Goal: Task Accomplishment & Management: Complete application form

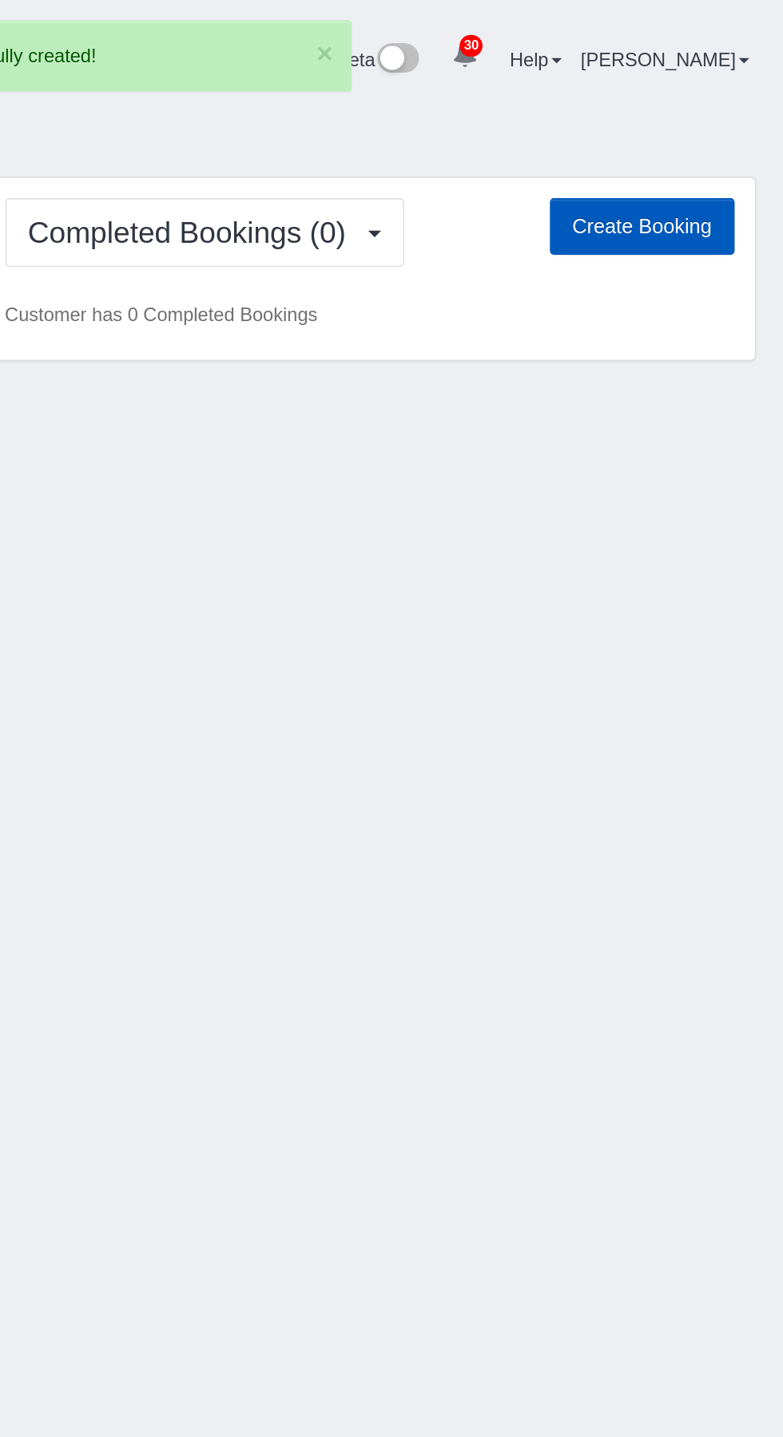
click at [700, 117] on button "Create Booking" at bounding box center [699, 134] width 109 height 34
select select "WA"
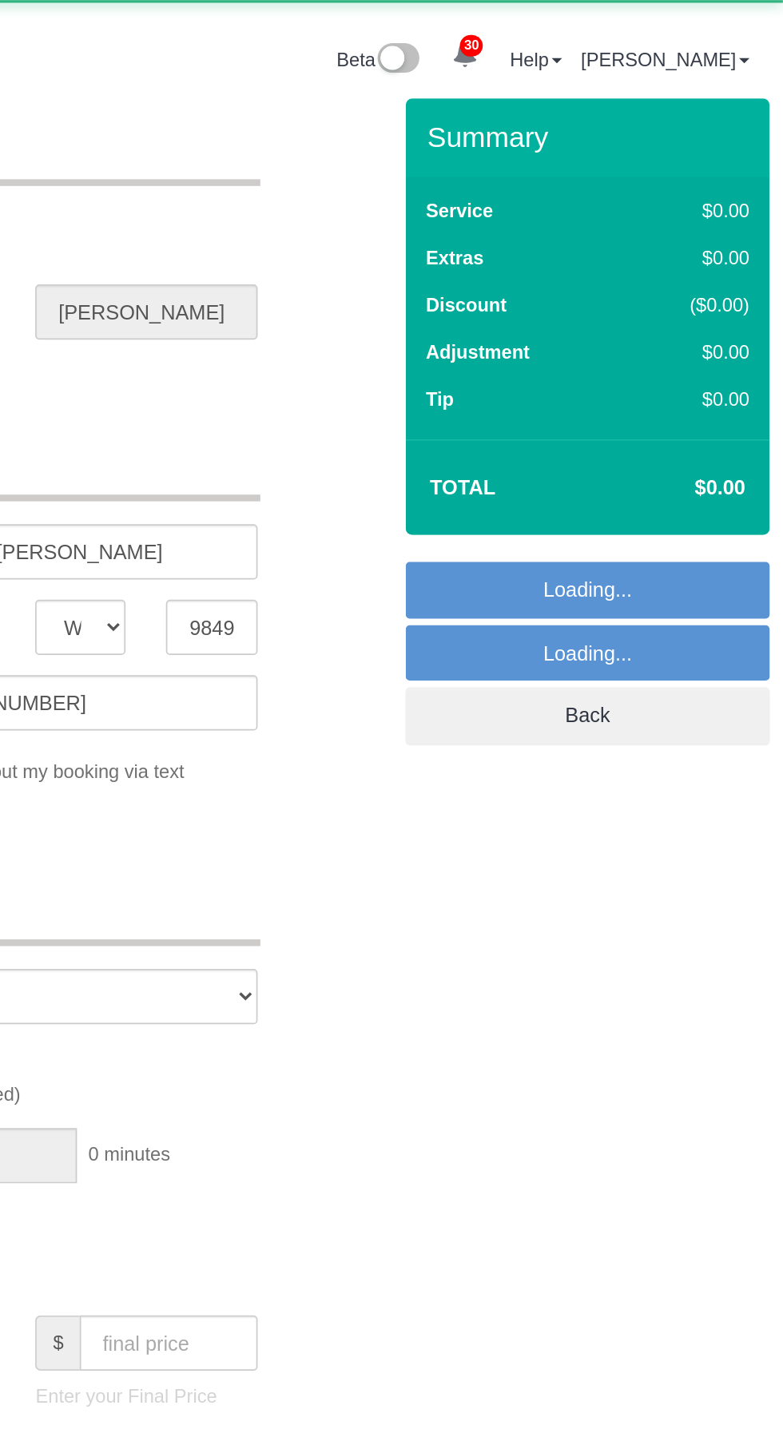
select select "object:2886"
select select "199"
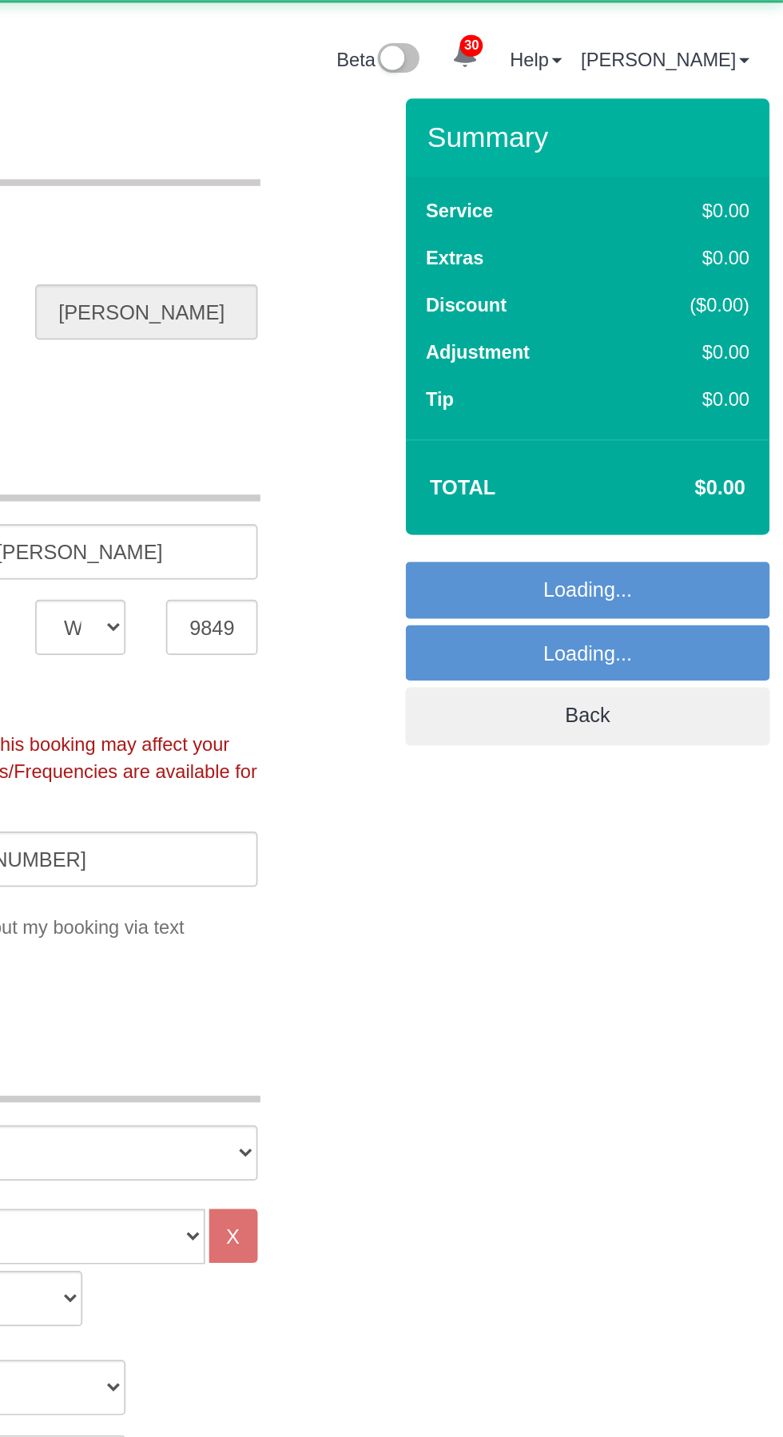
select select "object:3146"
select select "2"
select select "object:3319"
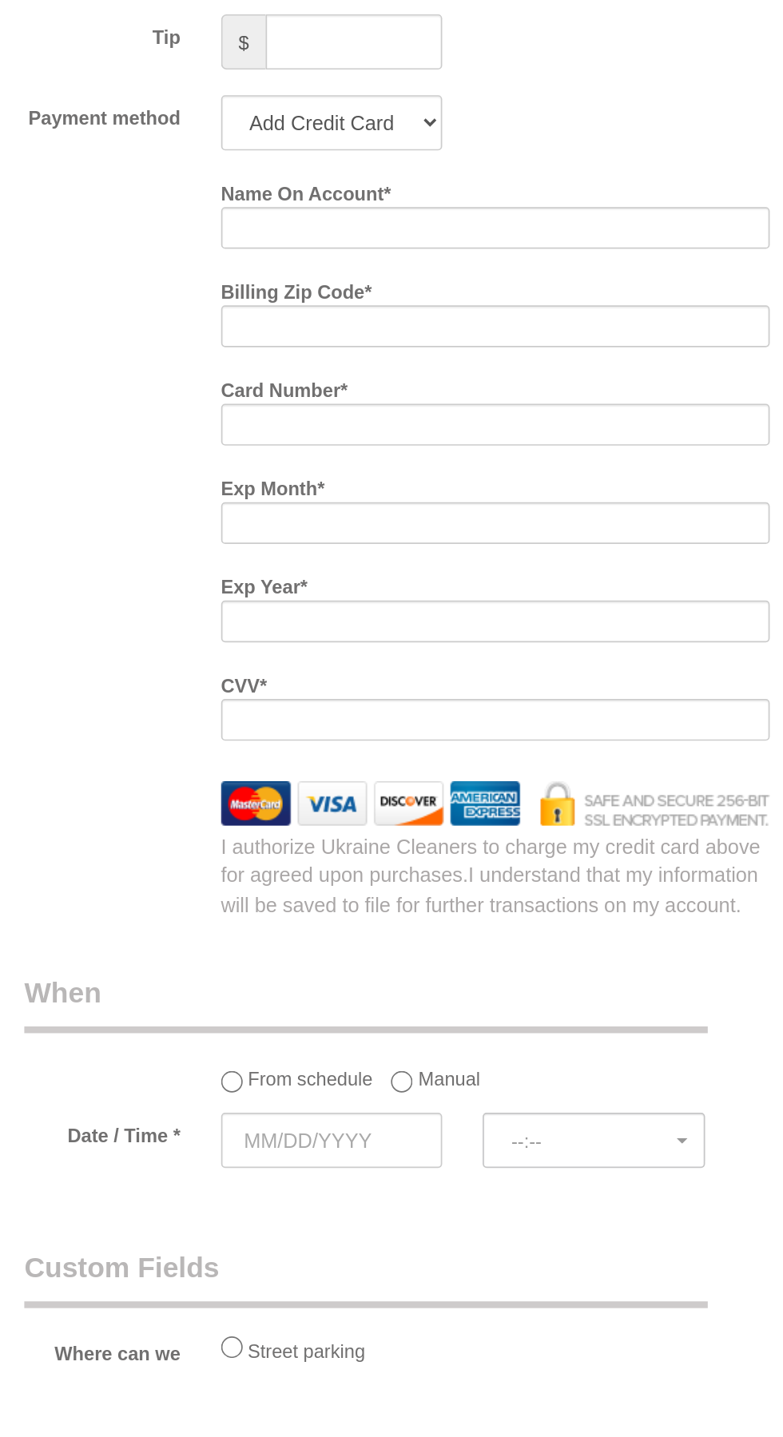
scroll to position [993, 0]
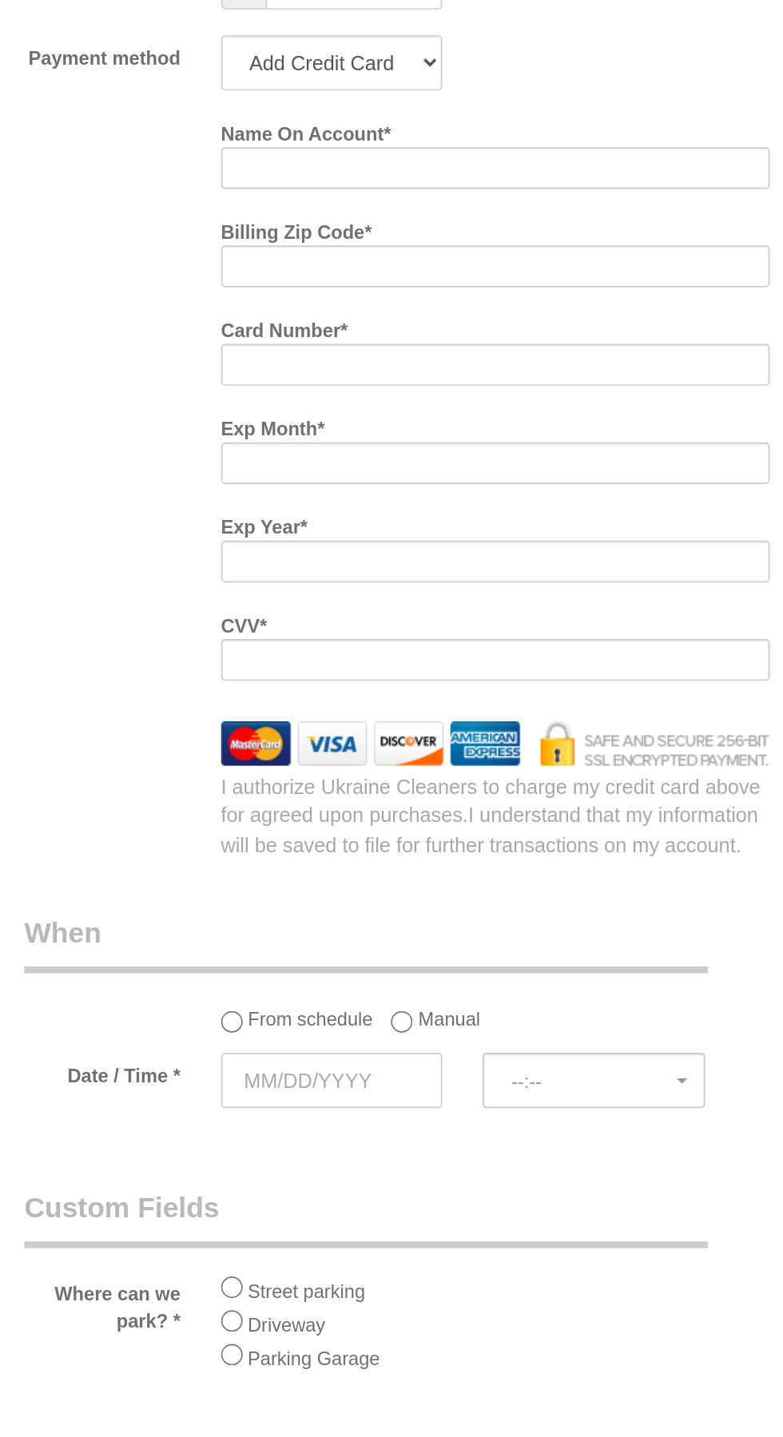
click at [254, 1258] on input "text" at bounding box center [250, 1266] width 131 height 33
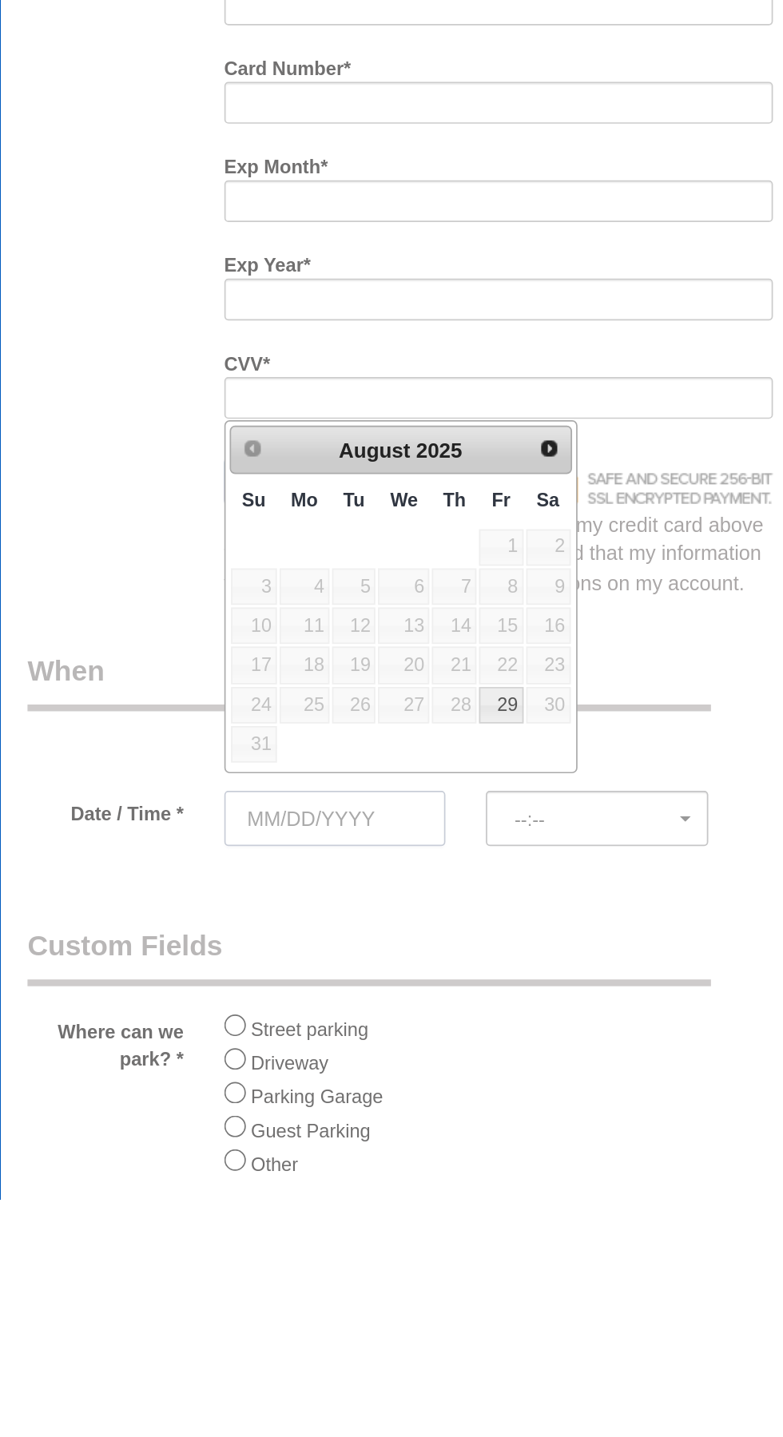
scroll to position [1047, 0]
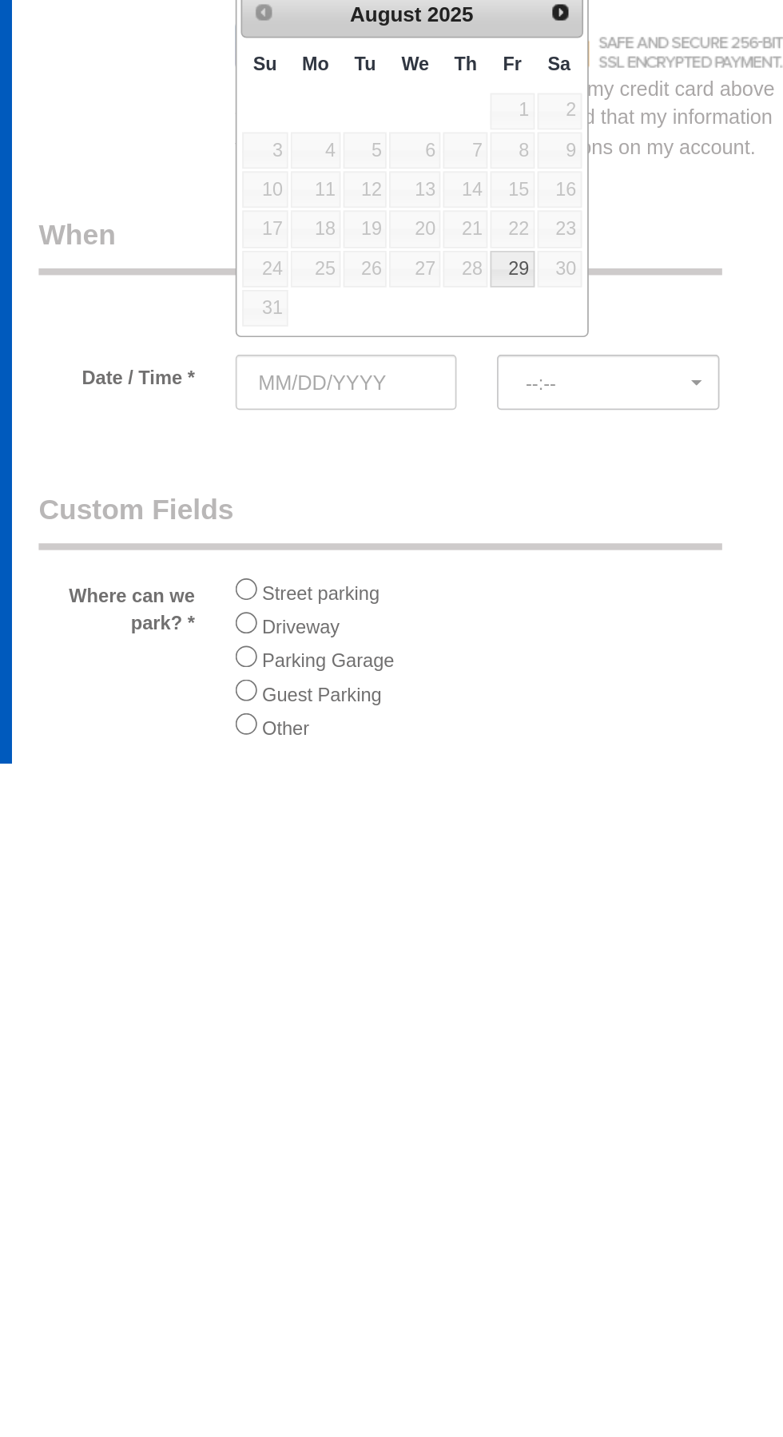
click at [375, 1293] on legend "Custom Fields" at bounding box center [270, 1293] width 405 height 36
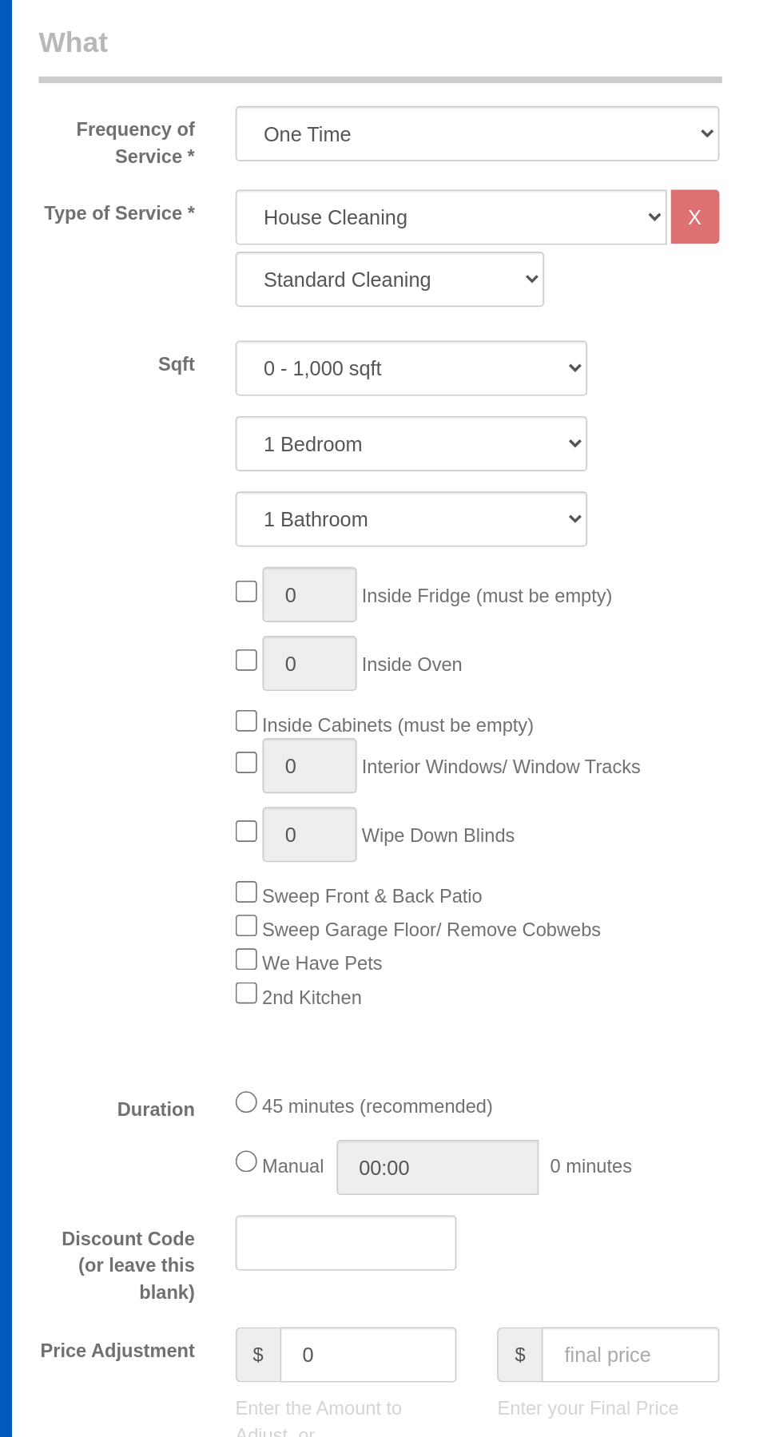
scroll to position [604, 0]
click at [280, 159] on select "Standard Cleaning Deep Cleaning Move In/ Out Cleaning" at bounding box center [276, 165] width 183 height 33
select select "367"
click at [185, 149] on select "Standard Cleaning Deep Cleaning Move In/ Out Cleaning" at bounding box center [276, 165] width 183 height 33
click at [336, 77] on select "One Time Weekly - 15.00% Every 2 Weeks - 10.00% Every 4 Weeks - 5.00% Every 2 M…" at bounding box center [328, 79] width 287 height 33
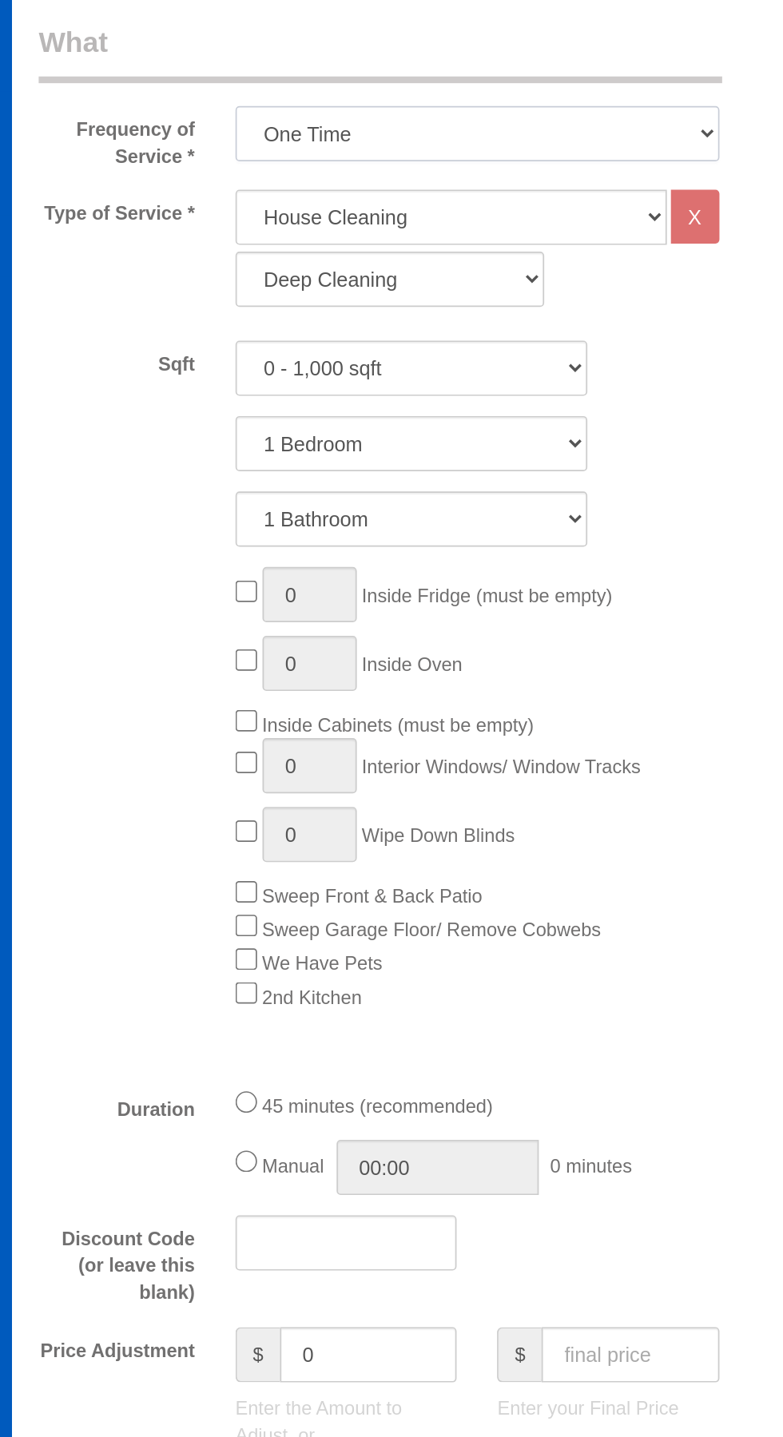
select select "object:3322"
click at [185, 63] on select "One Time Weekly - 15.00% Every 2 Weeks - 10.00% Every 4 Weeks - 5.00% Every 2 M…" at bounding box center [328, 79] width 287 height 33
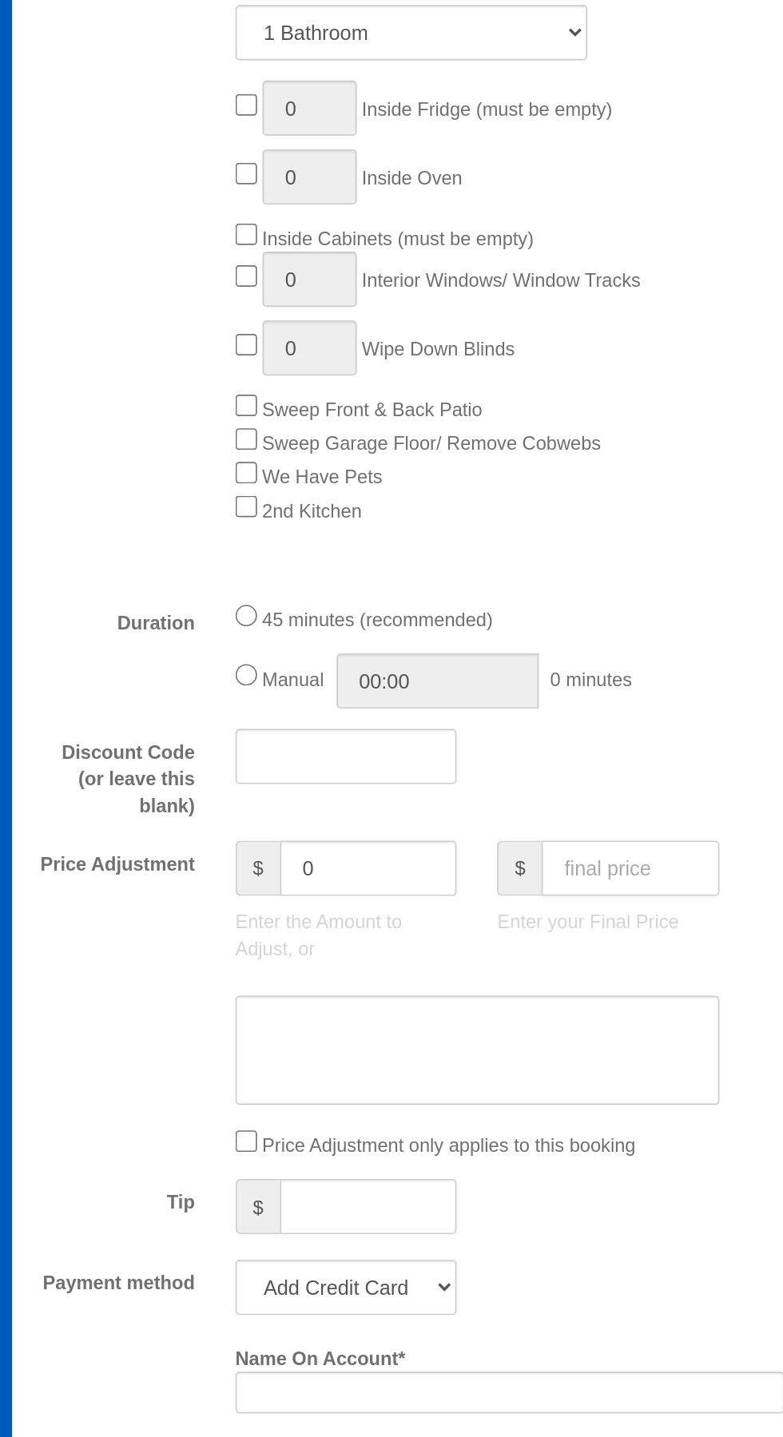
click at [419, 792] on input "text" at bounding box center [418, 803] width 105 height 33
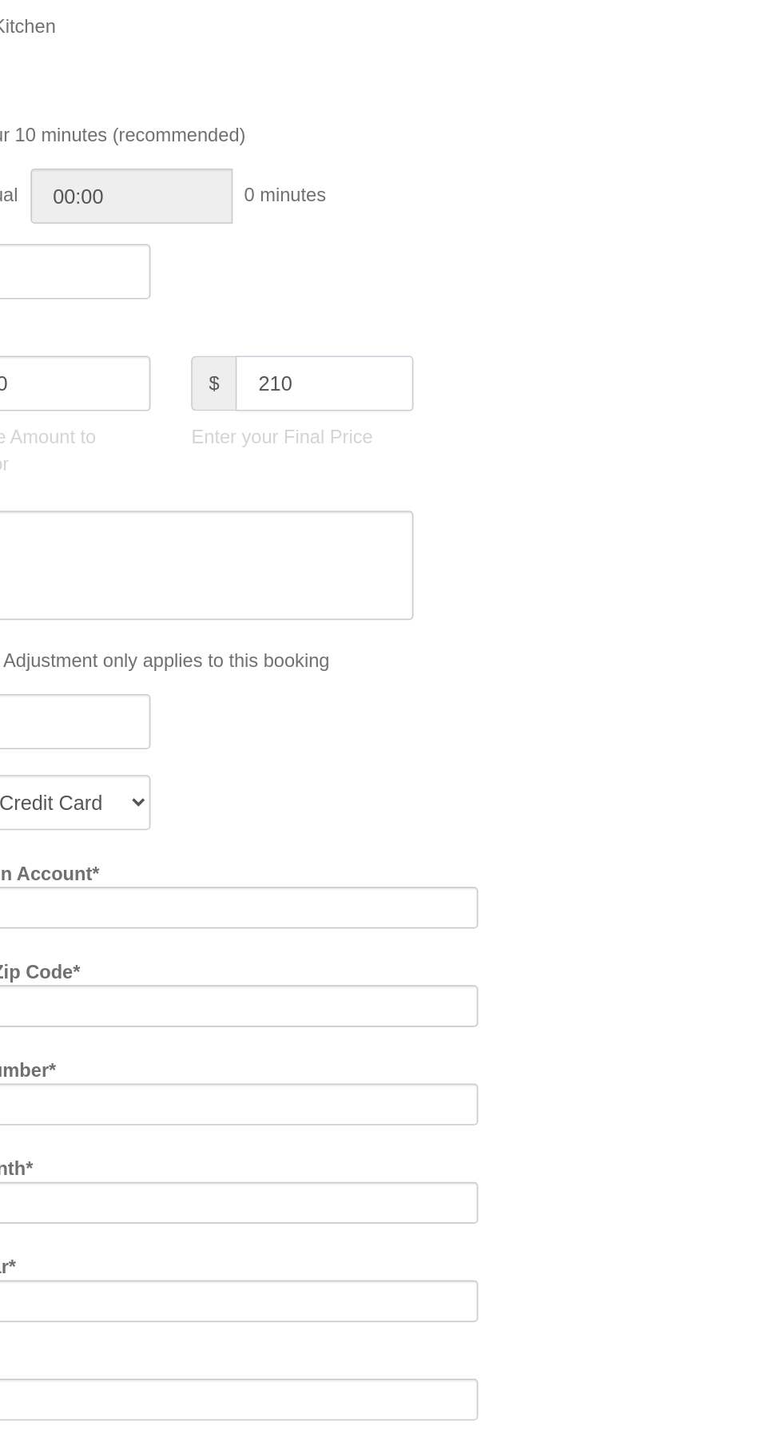
type input "210"
click at [597, 888] on div "Who Email* [EMAIL_ADDRESS][DOMAIN_NAME] Name * [PERSON_NAME] ([PERSON_NAME]) [P…" at bounding box center [417, 1014] width 699 height 3121
type input "-45.55"
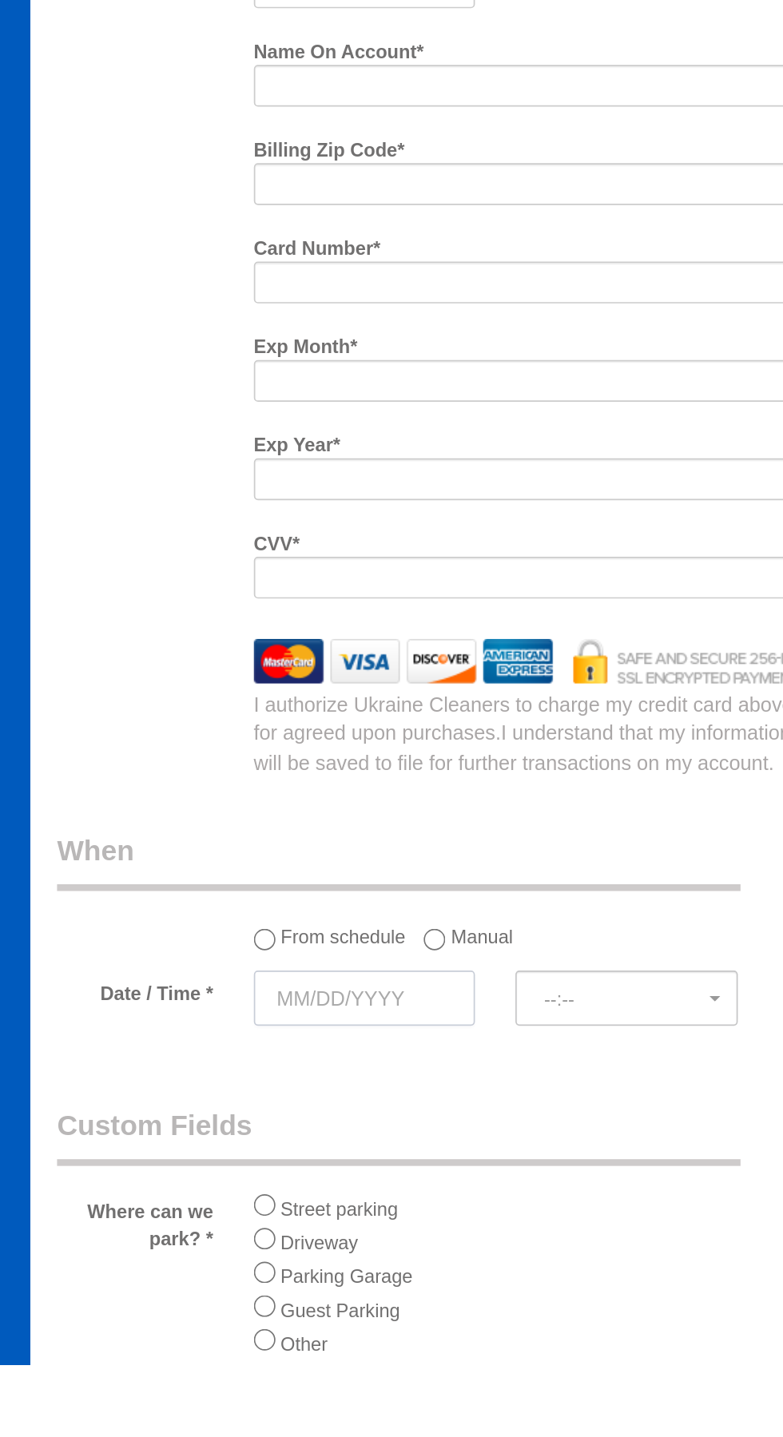
click at [245, 1211] on input "text" at bounding box center [250, 1220] width 131 height 33
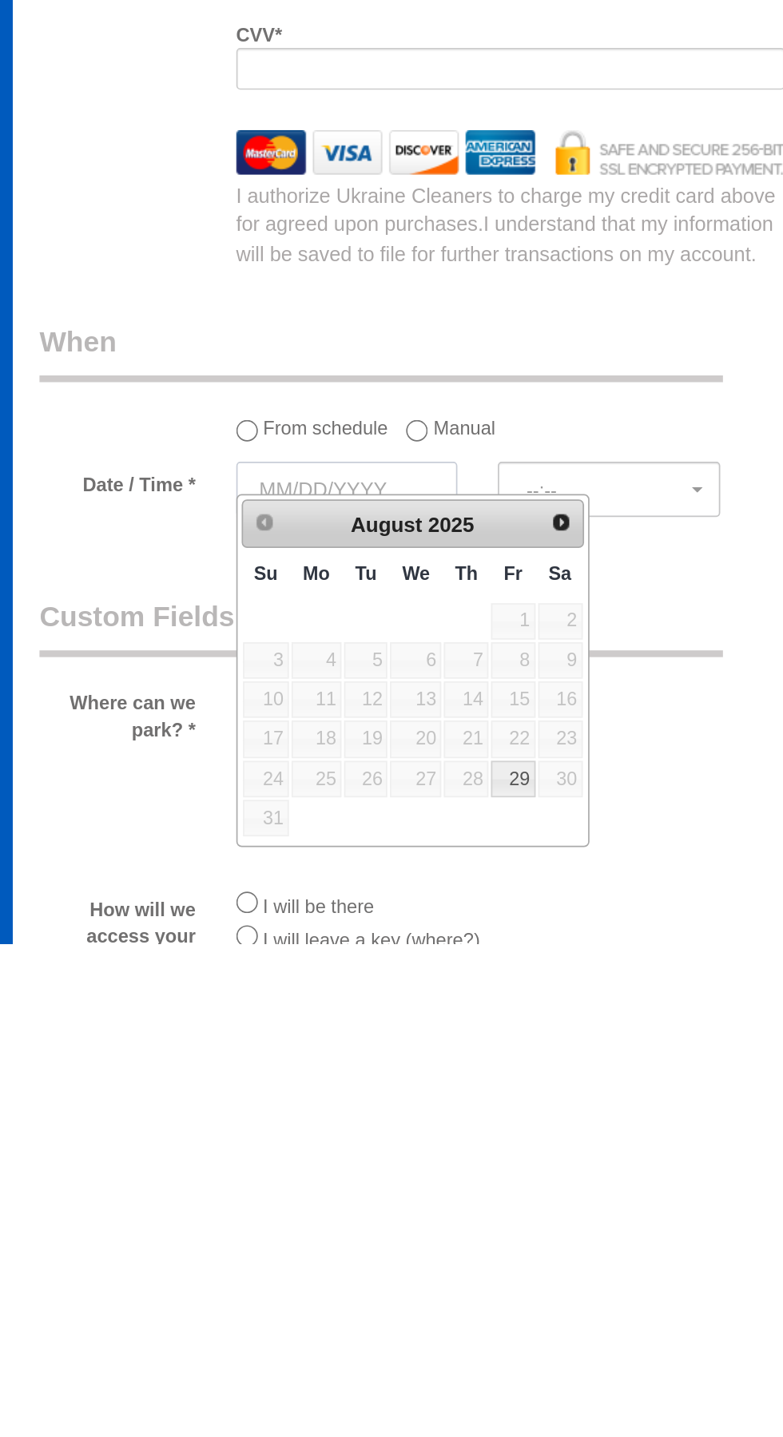
scroll to position [1091, 0]
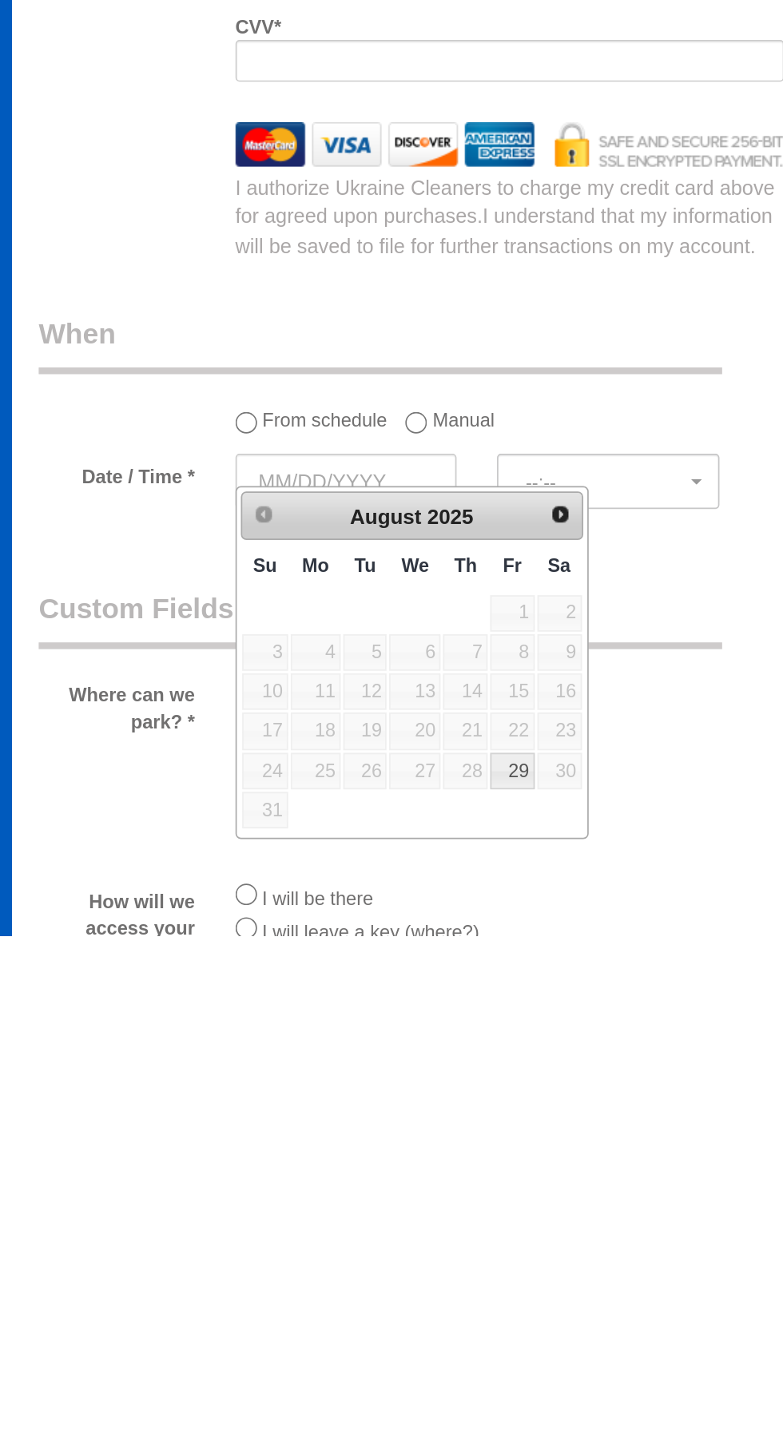
click at [377, 1181] on span "Next" at bounding box center [377, 1187] width 13 height 13
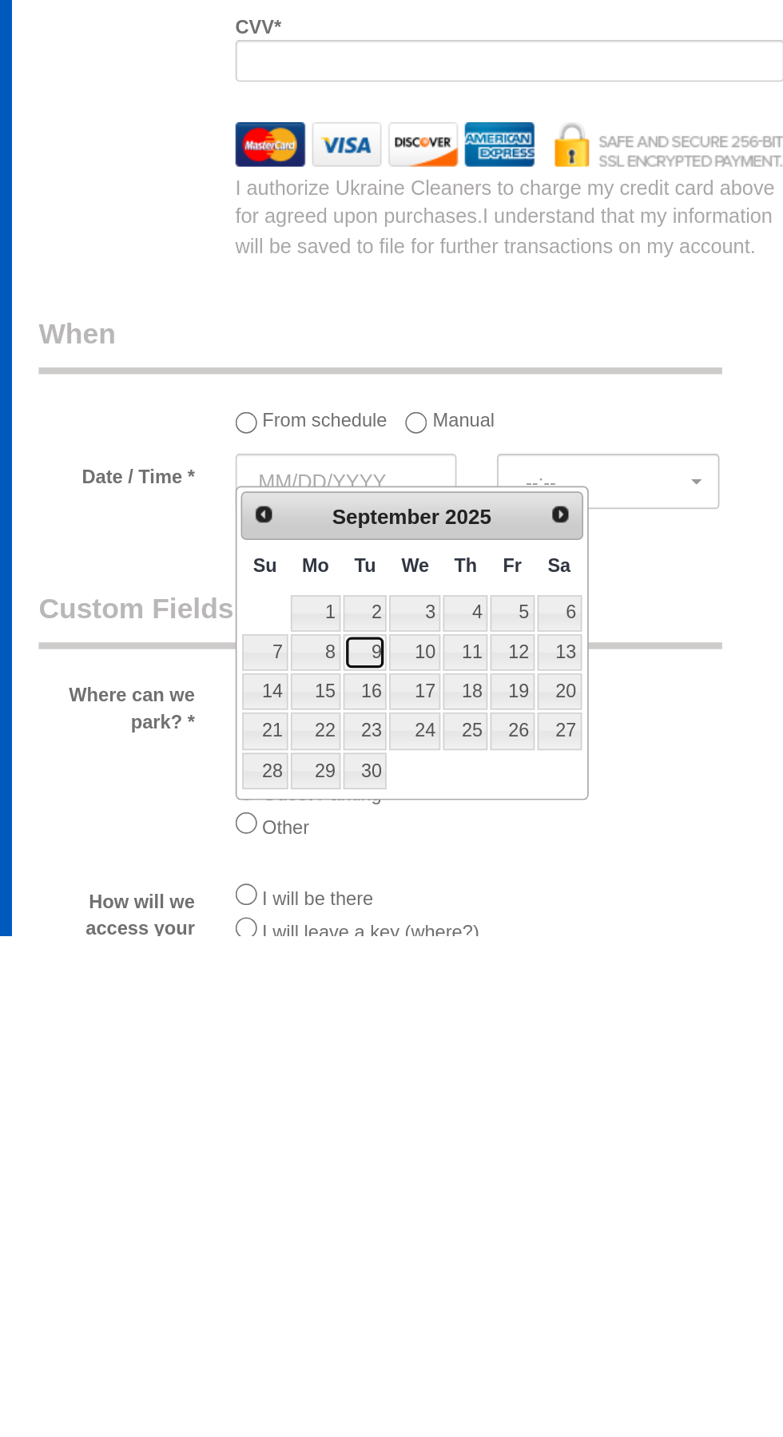
click at [258, 1268] on link "9" at bounding box center [261, 1269] width 26 height 22
type input "[DATE]"
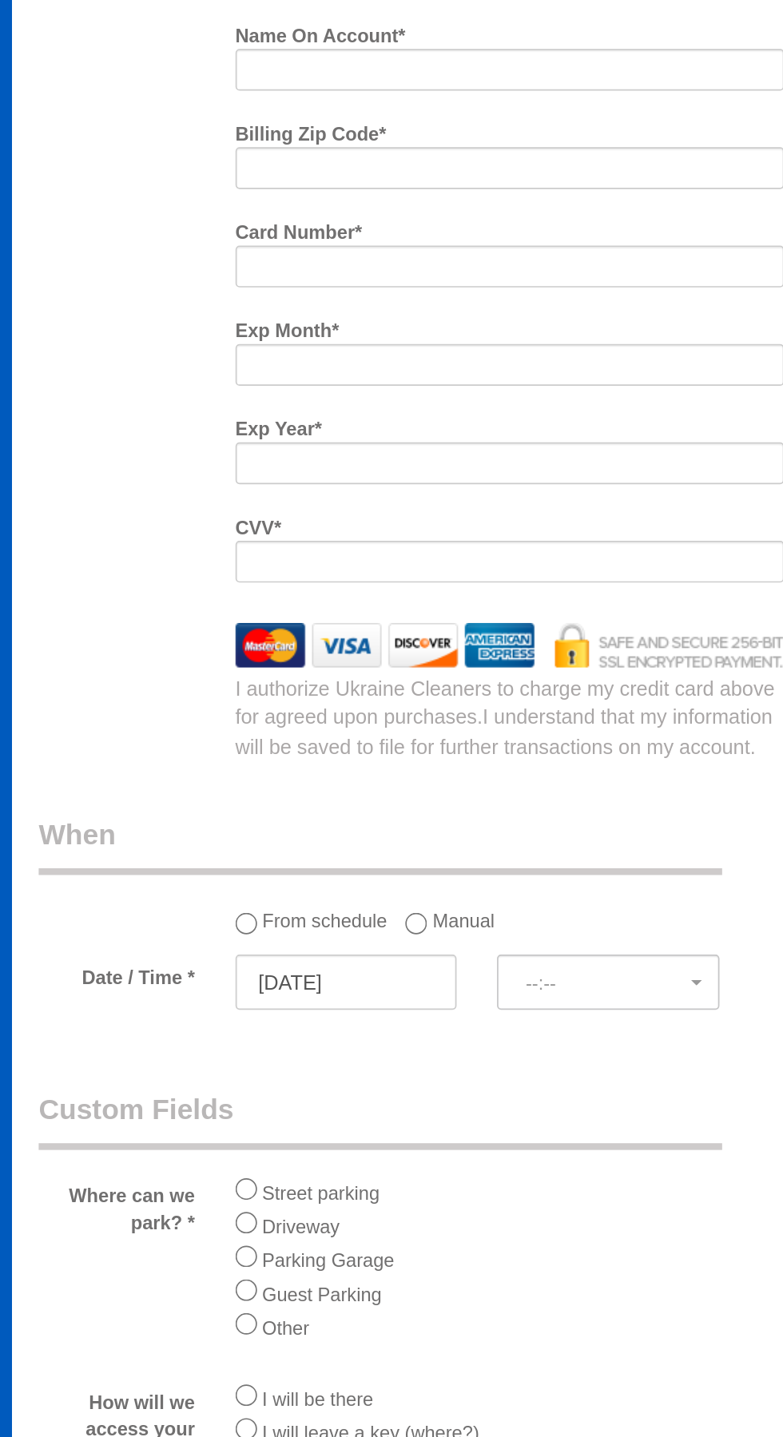
select select "spot1"
click at [234, 1161] on input "[DATE]" at bounding box center [250, 1167] width 131 height 33
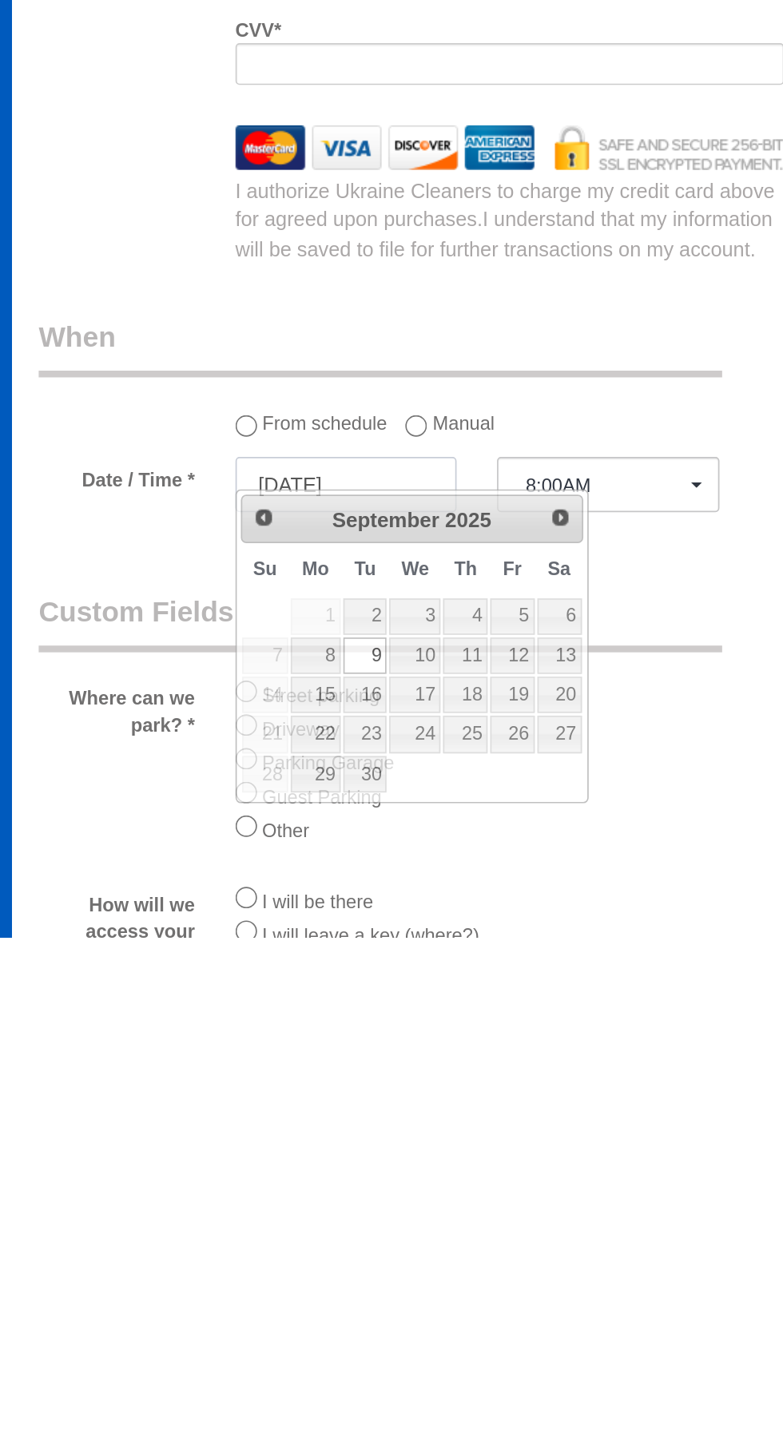
scroll to position [1091, 0]
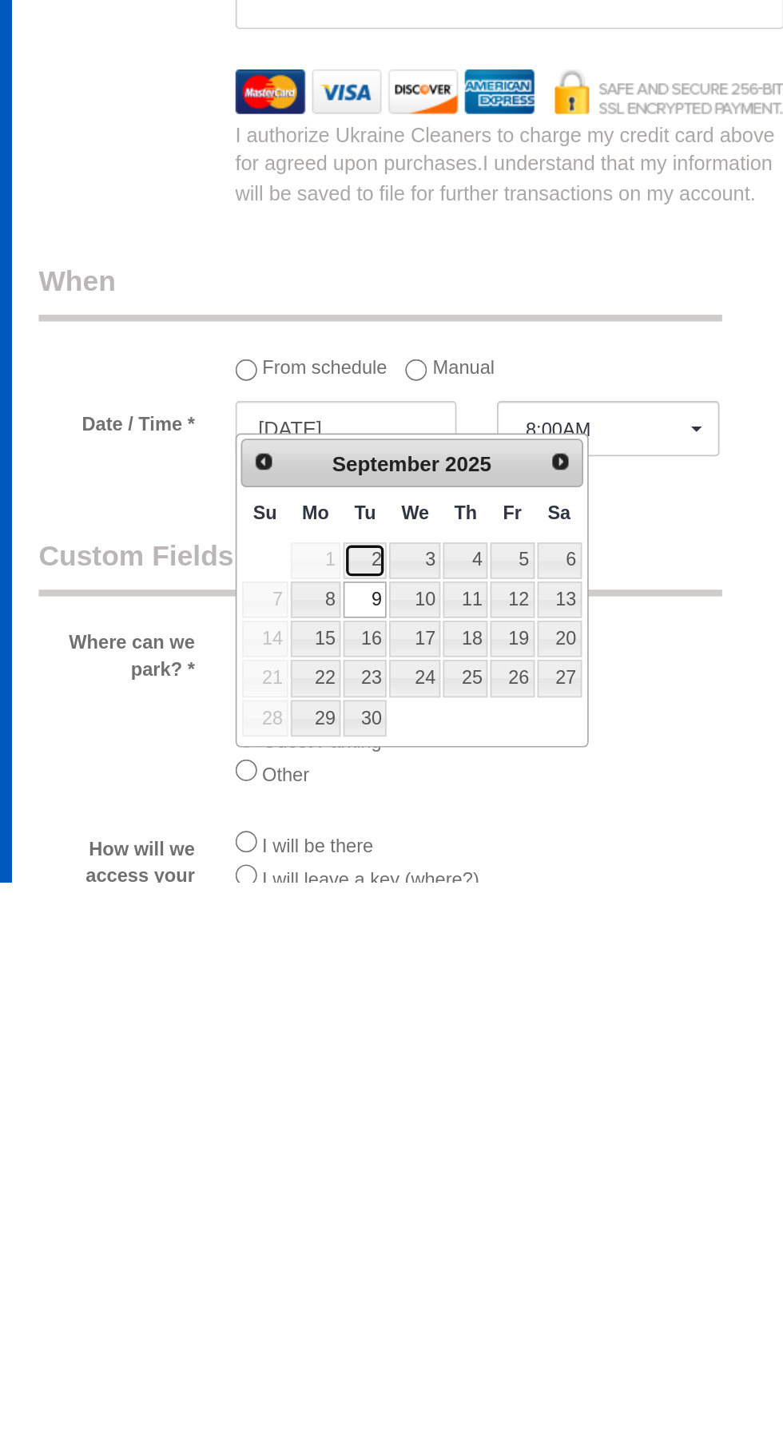
click at [265, 1241] on link "2" at bounding box center [261, 1247] width 26 height 22
type input "[DATE]"
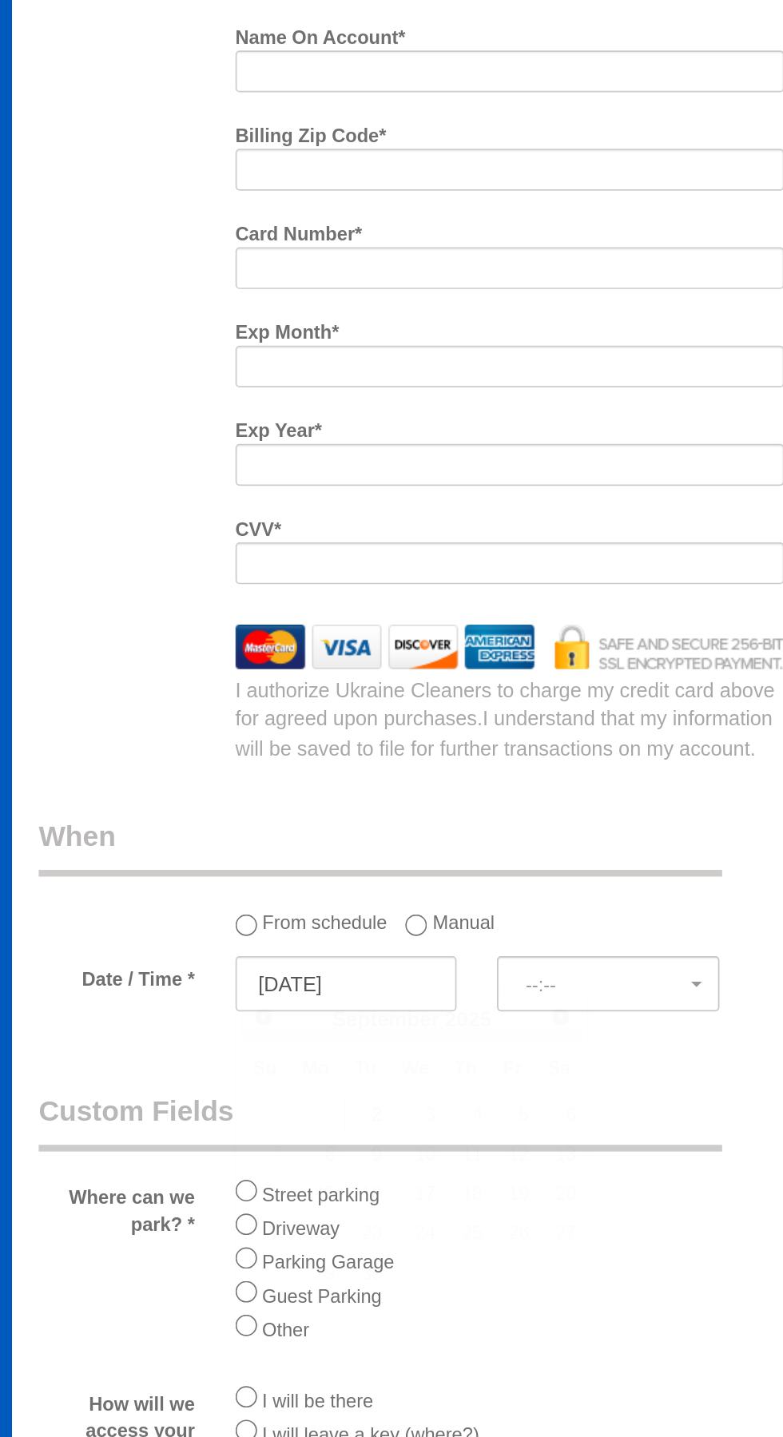
select select "spot20"
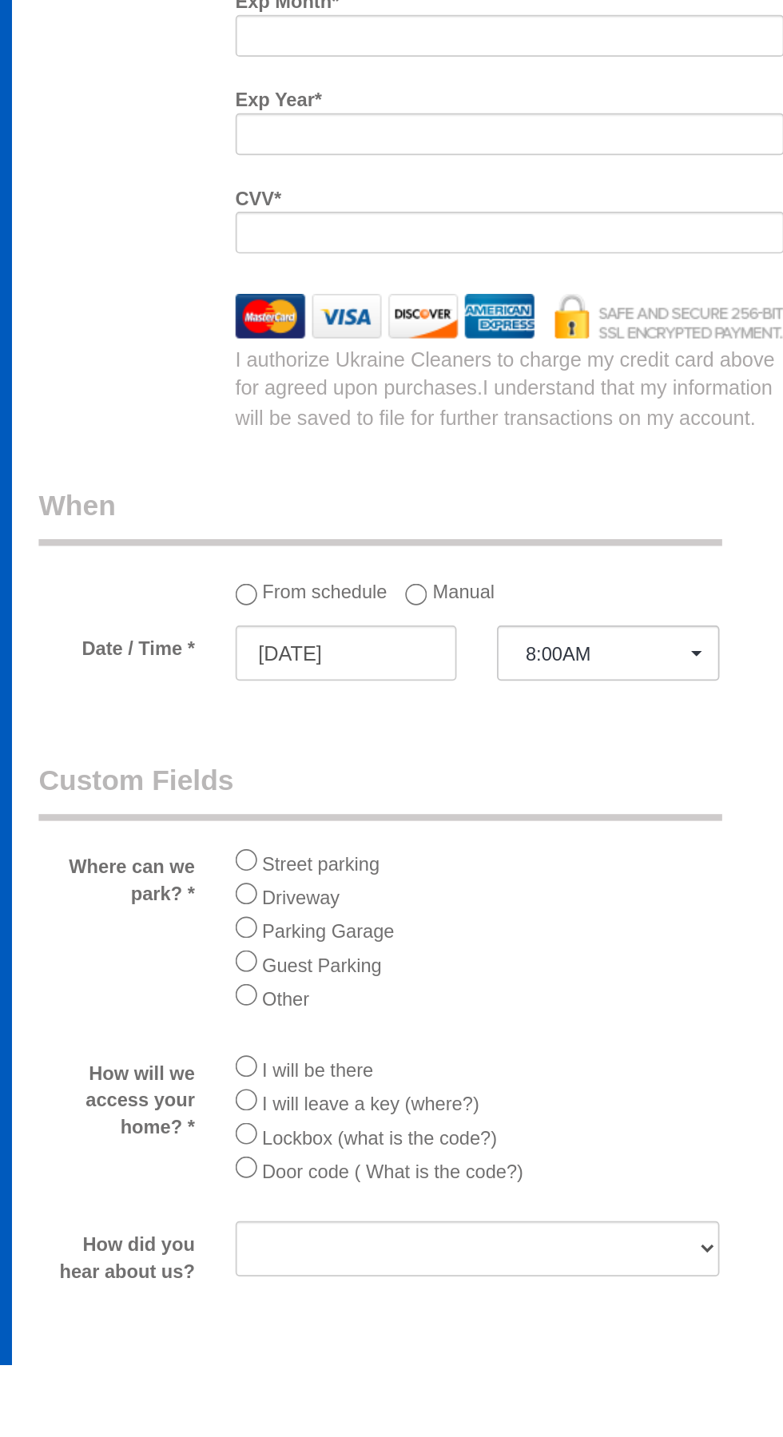
scroll to position [1247, 0]
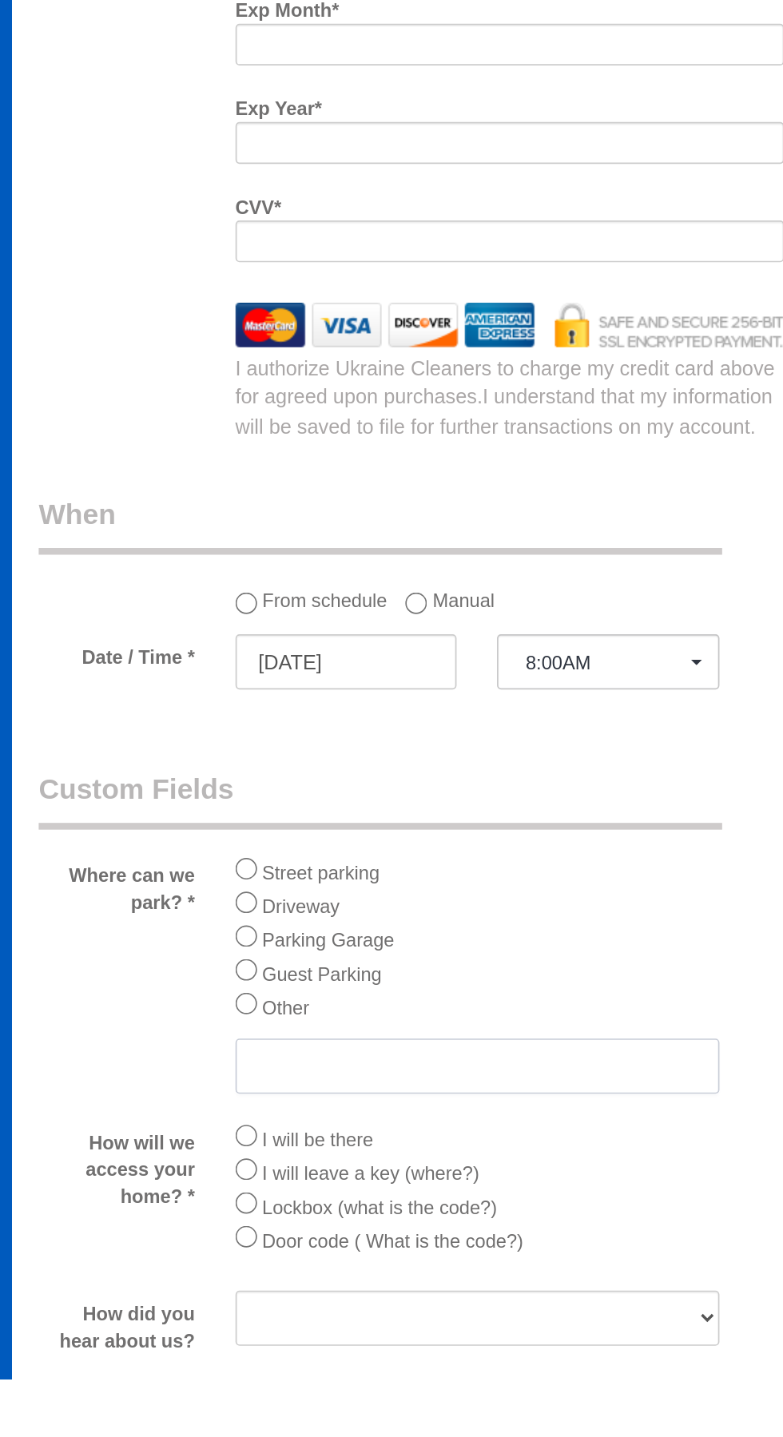
click at [276, 1235] on input "text" at bounding box center [328, 1251] width 287 height 33
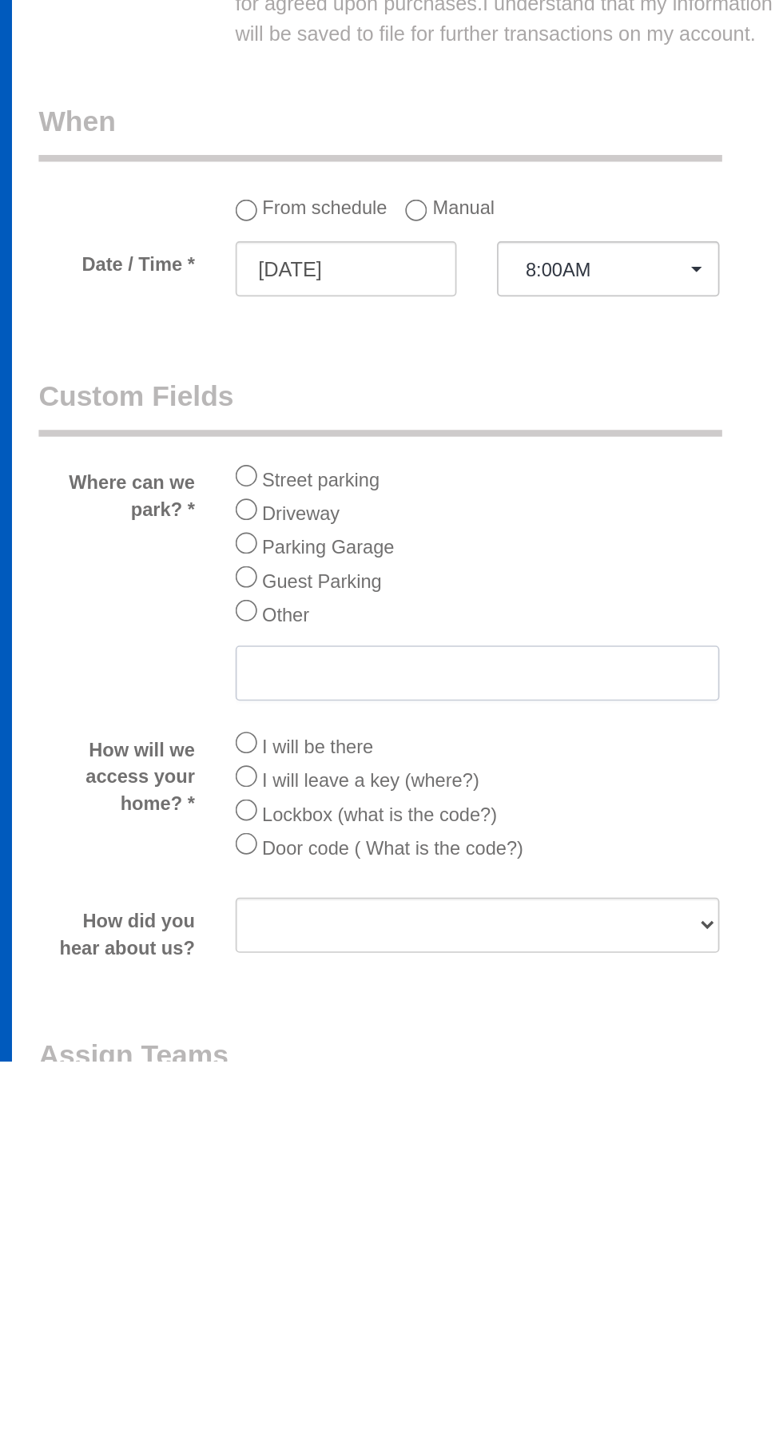
scroll to position [1291, 0]
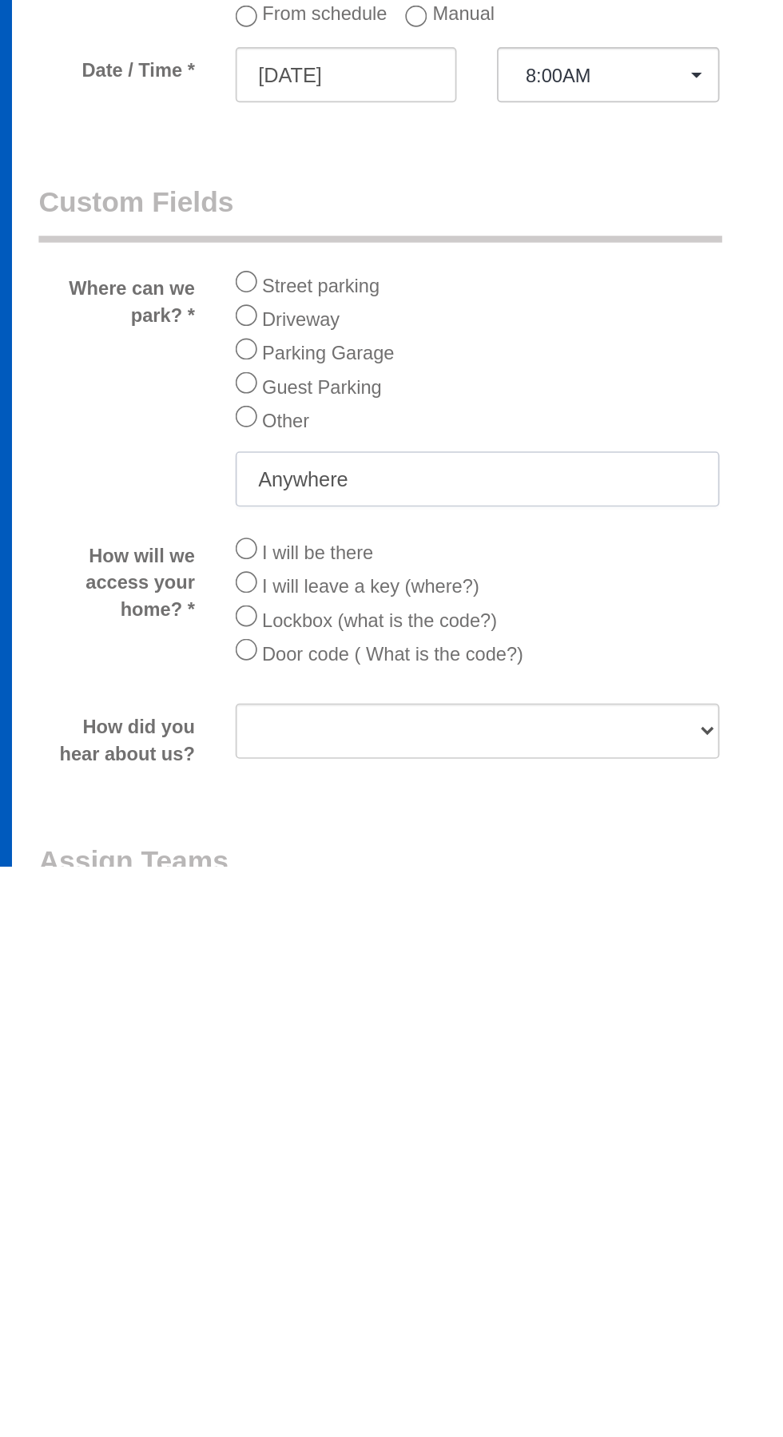
type input "Anywhere"
click at [125, 1294] on div "How will we access your home? * I will be there I will leave a key (where?) Loc…" at bounding box center [289, 1284] width 466 height 90
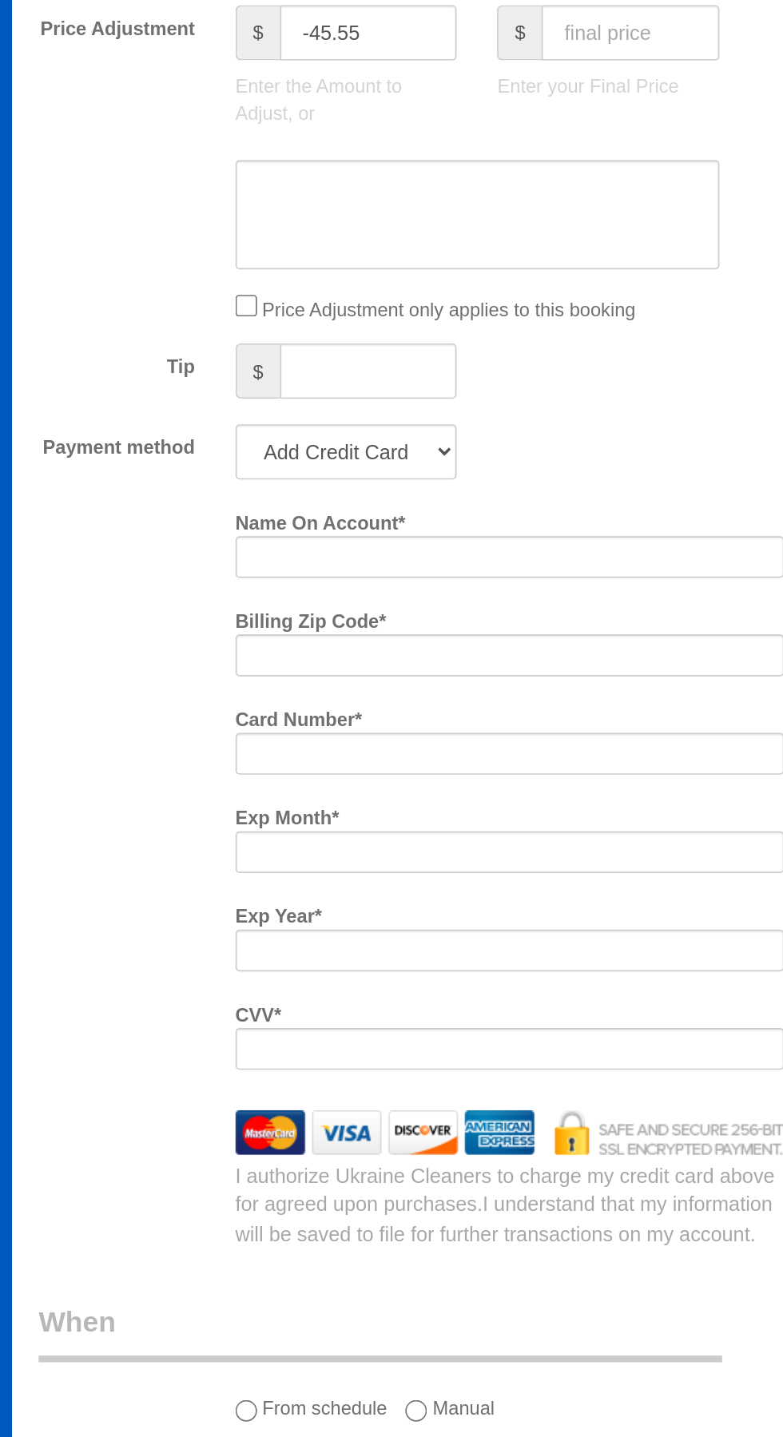
scroll to position [1384, 0]
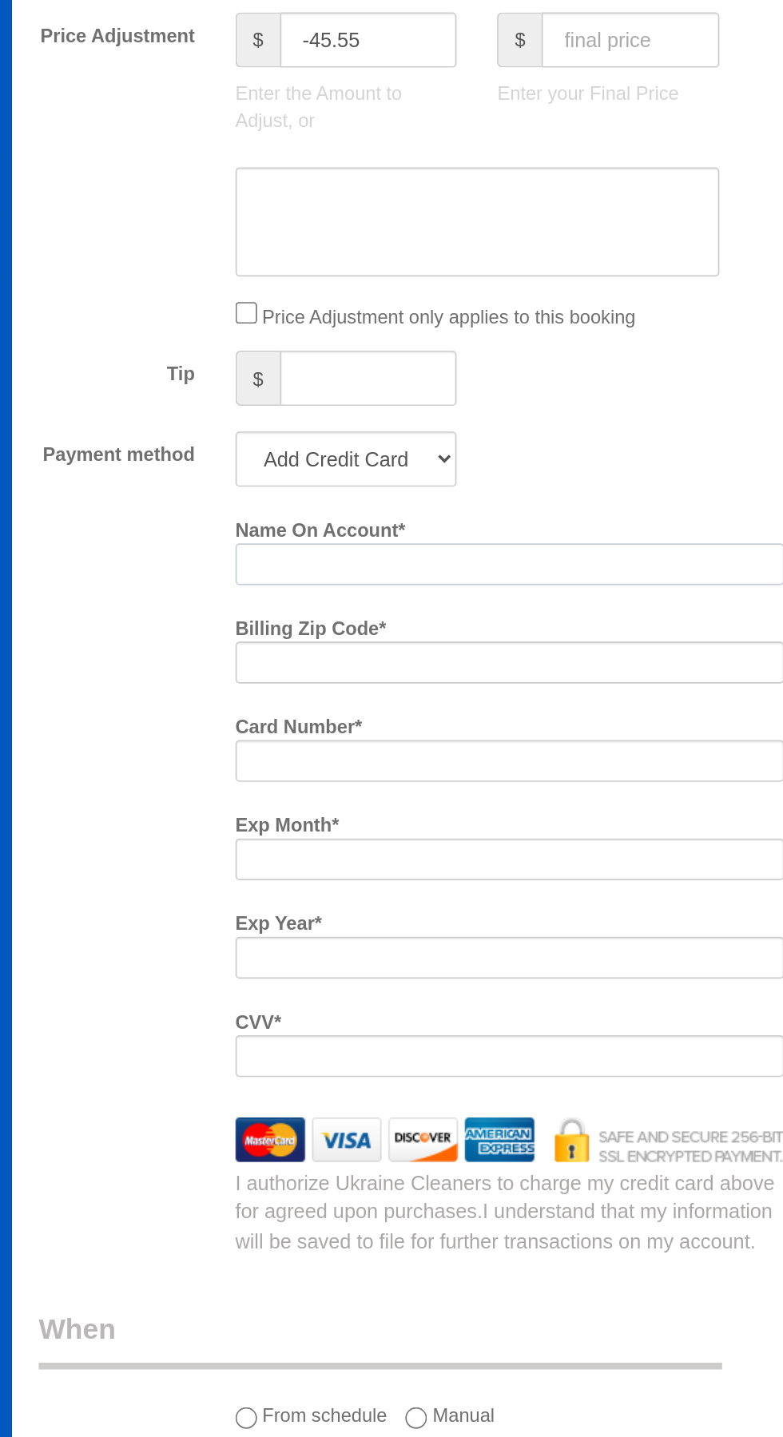
click at [326, 322] on input "Name On Account *" at bounding box center [347, 334] width 325 height 25
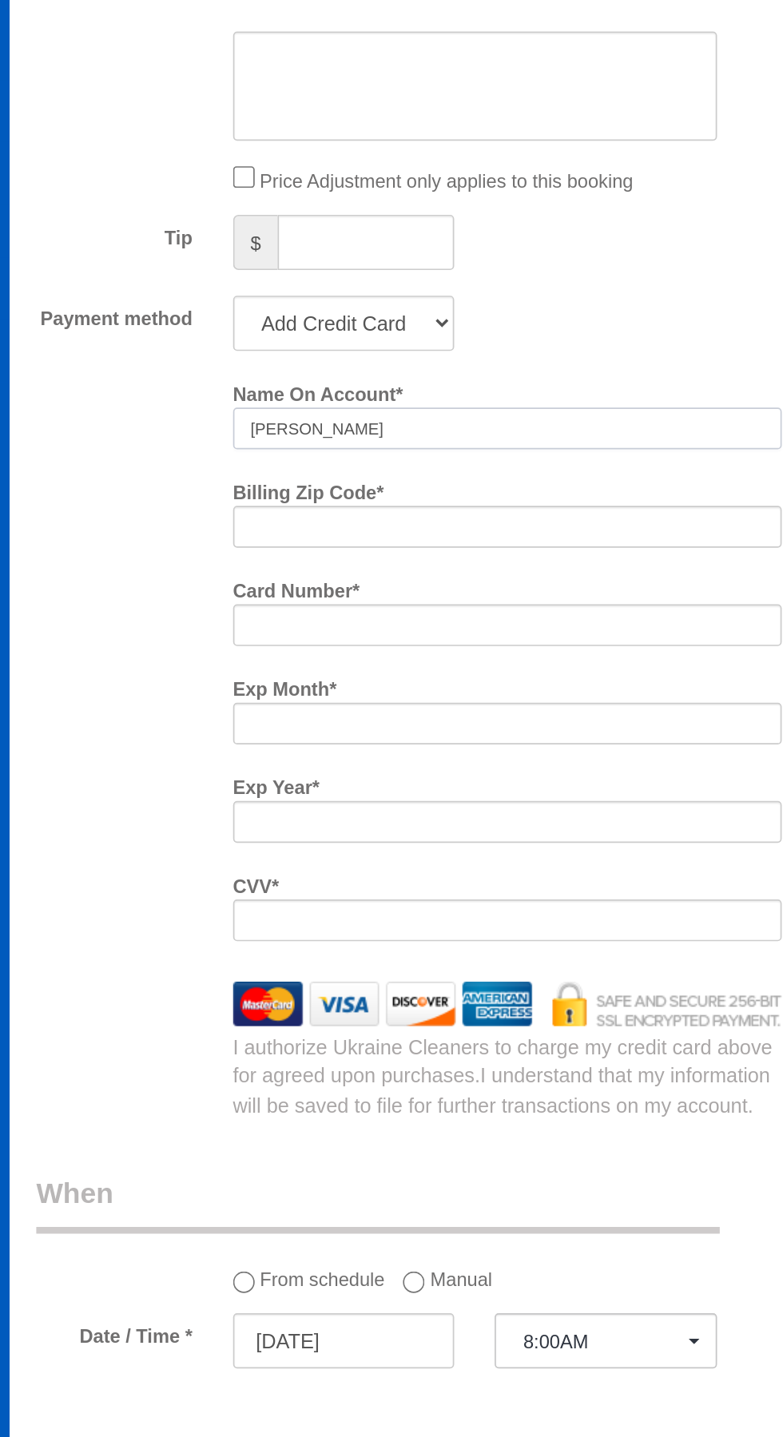
type input "[PERSON_NAME]"
click at [289, 380] on input "Billing Zip Code *" at bounding box center [347, 392] width 325 height 25
type input "98"
click at [321, 322] on input "[PERSON_NAME]" at bounding box center [347, 334] width 325 height 25
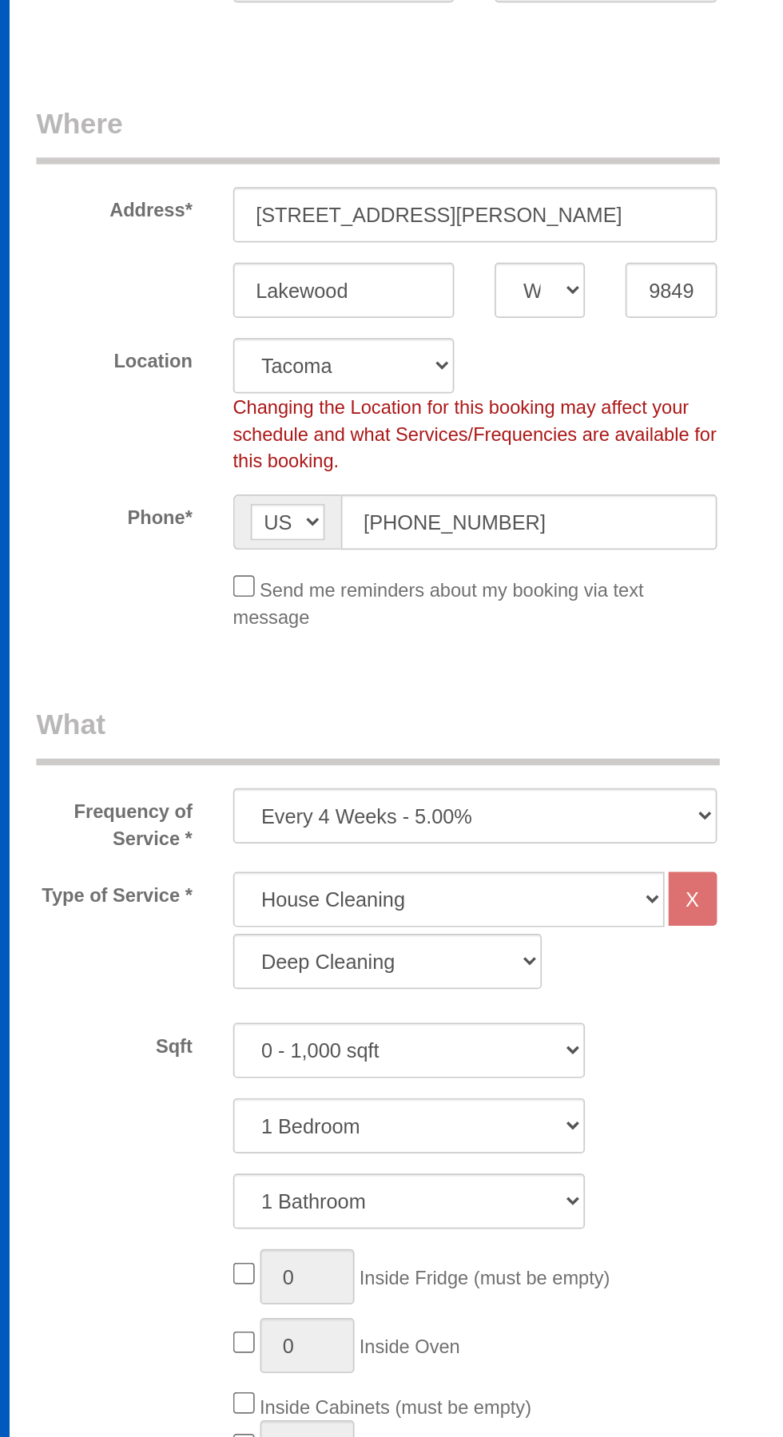
scroll to position [199, 0]
type input "[PERSON_NAME]"
click at [446, 168] on fieldset "Where Address* [STREET_ADDRESS][PERSON_NAME] [GEOGRAPHIC_DATA] AK AL AR AZ CA C…" at bounding box center [289, 224] width 442 height 324
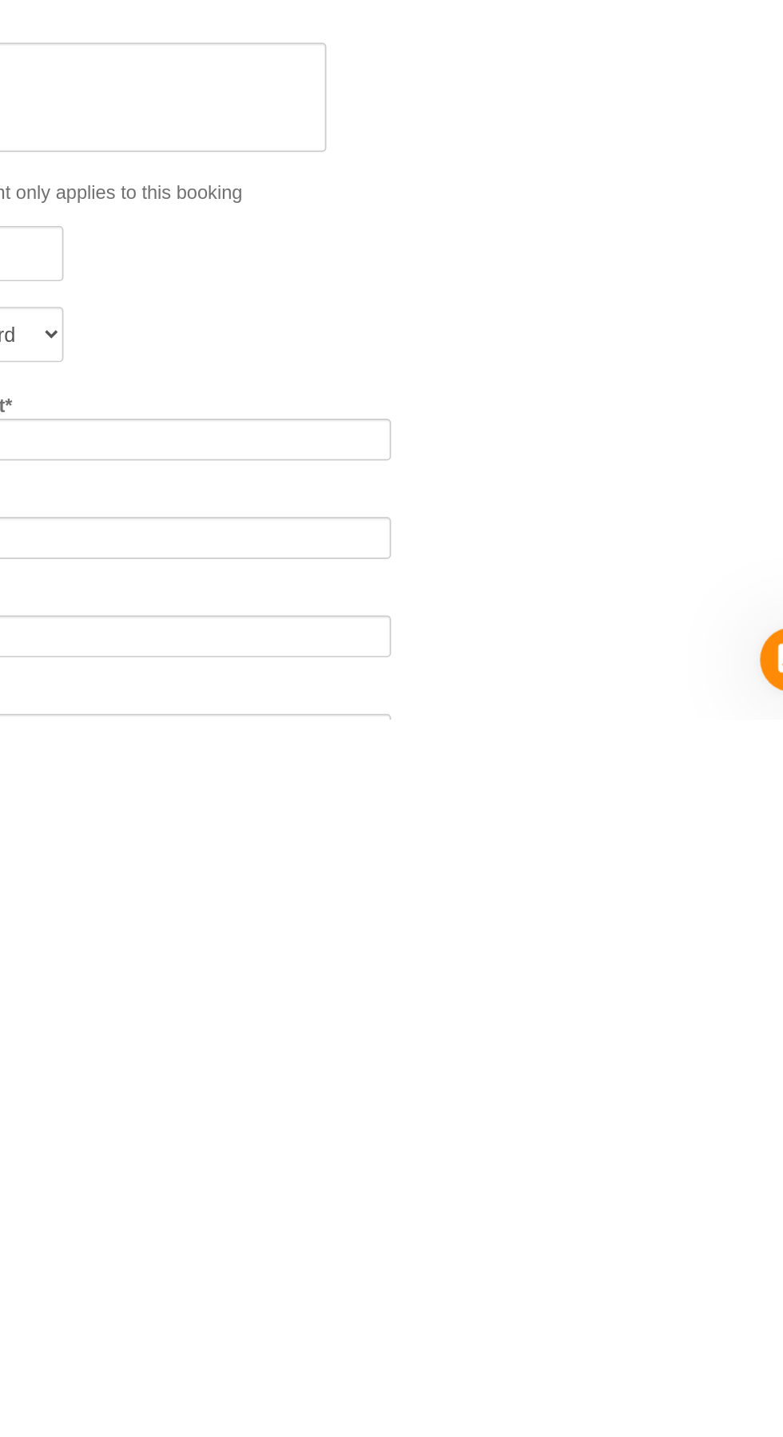
scroll to position [461, 0]
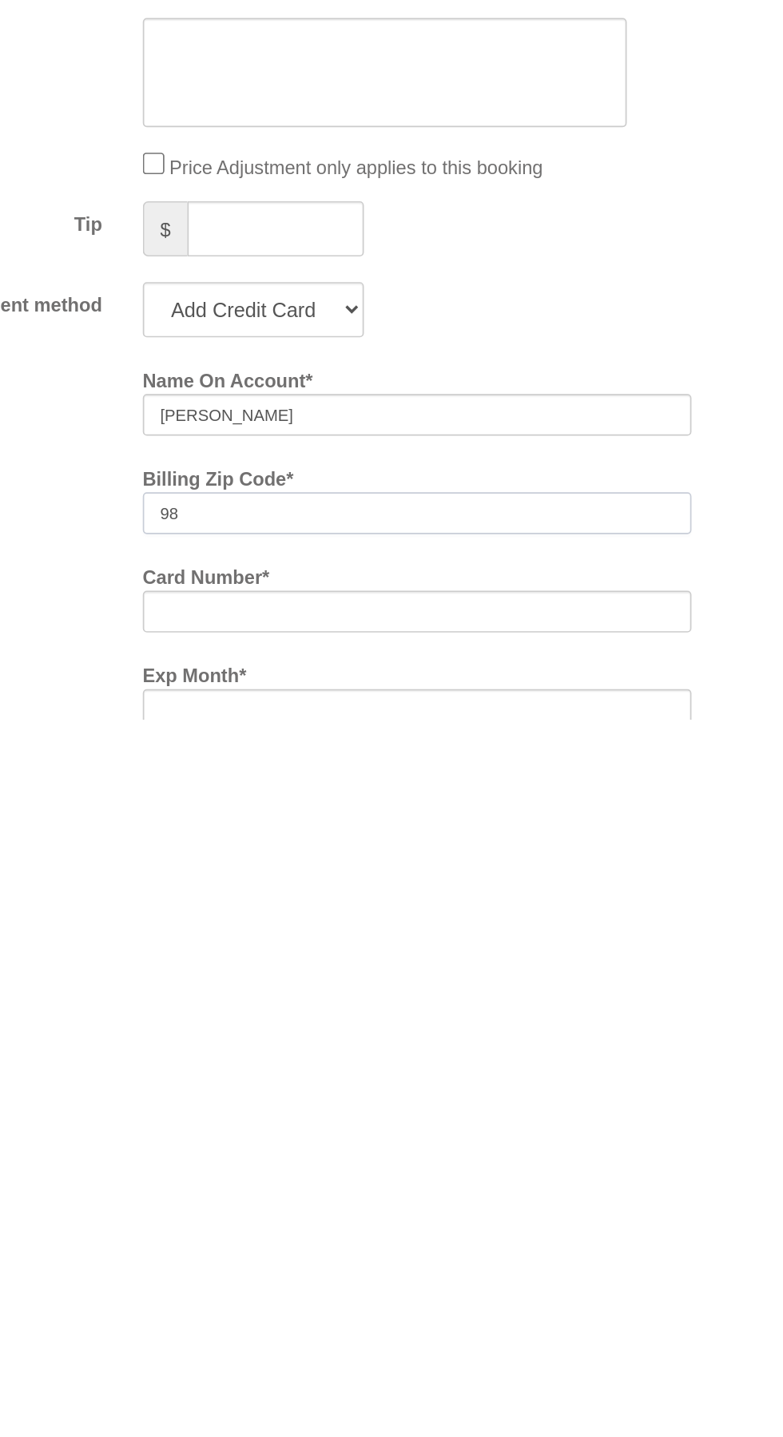
click at [387, 1303] on input "98" at bounding box center [347, 1315] width 325 height 25
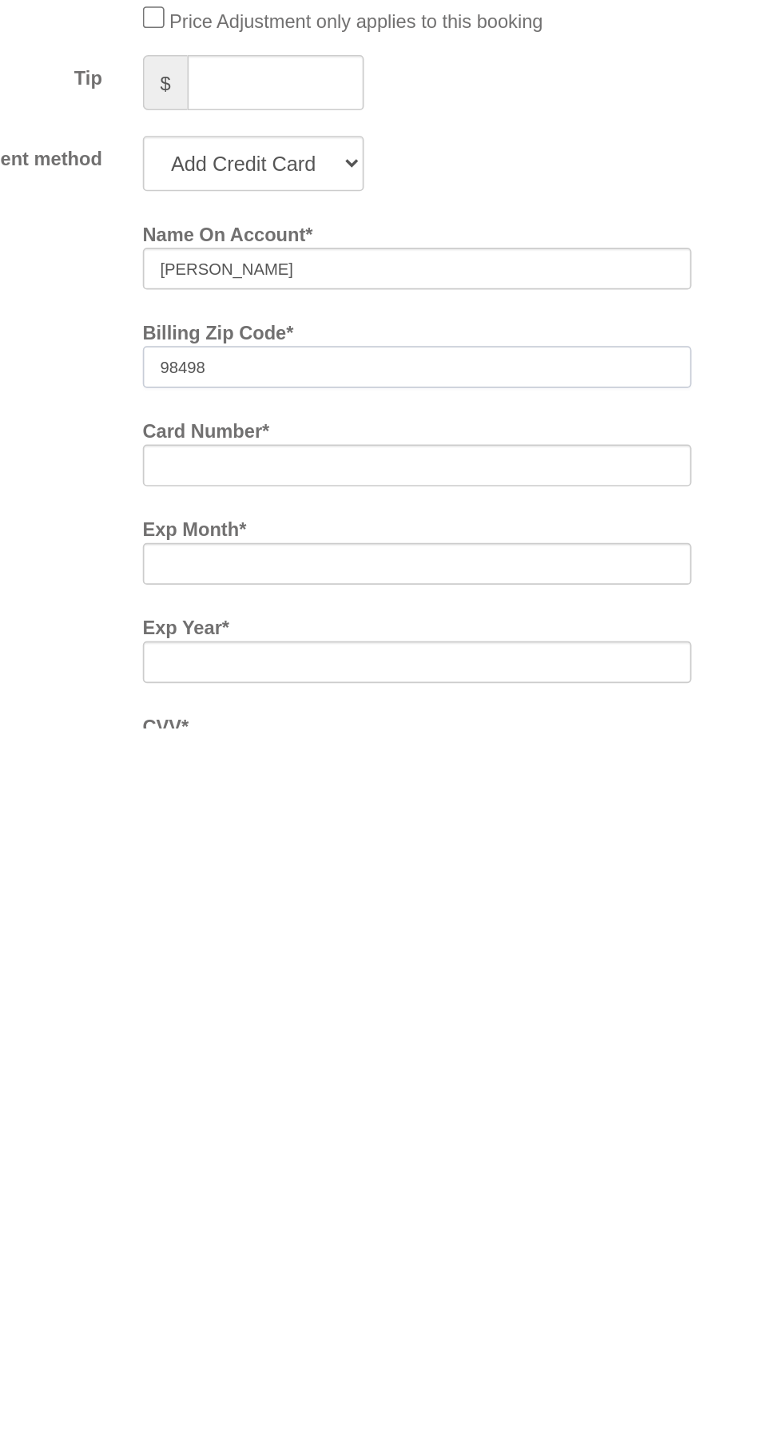
type input "98498"
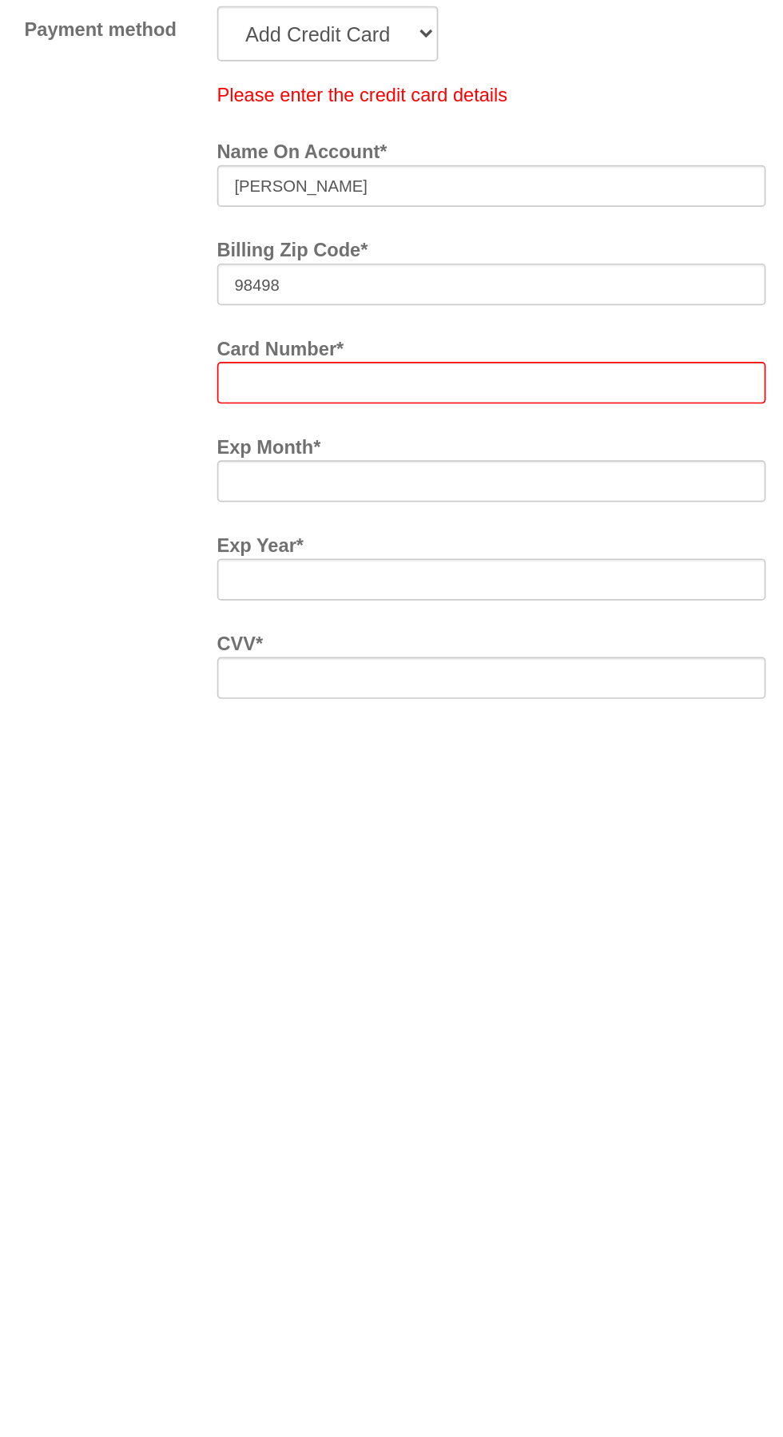
scroll to position [626, 0]
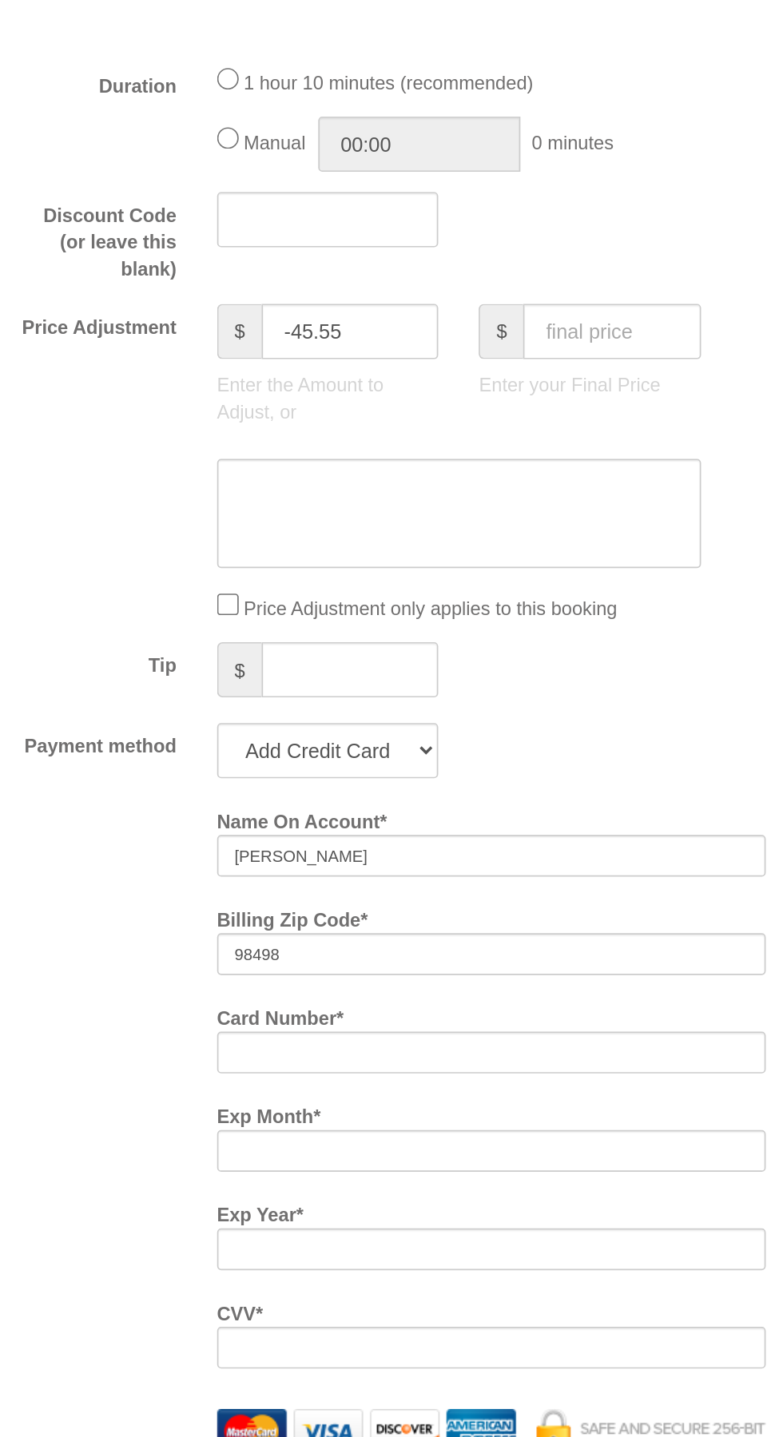
click at [300, 1320] on div at bounding box center [347, 1325] width 325 height 25
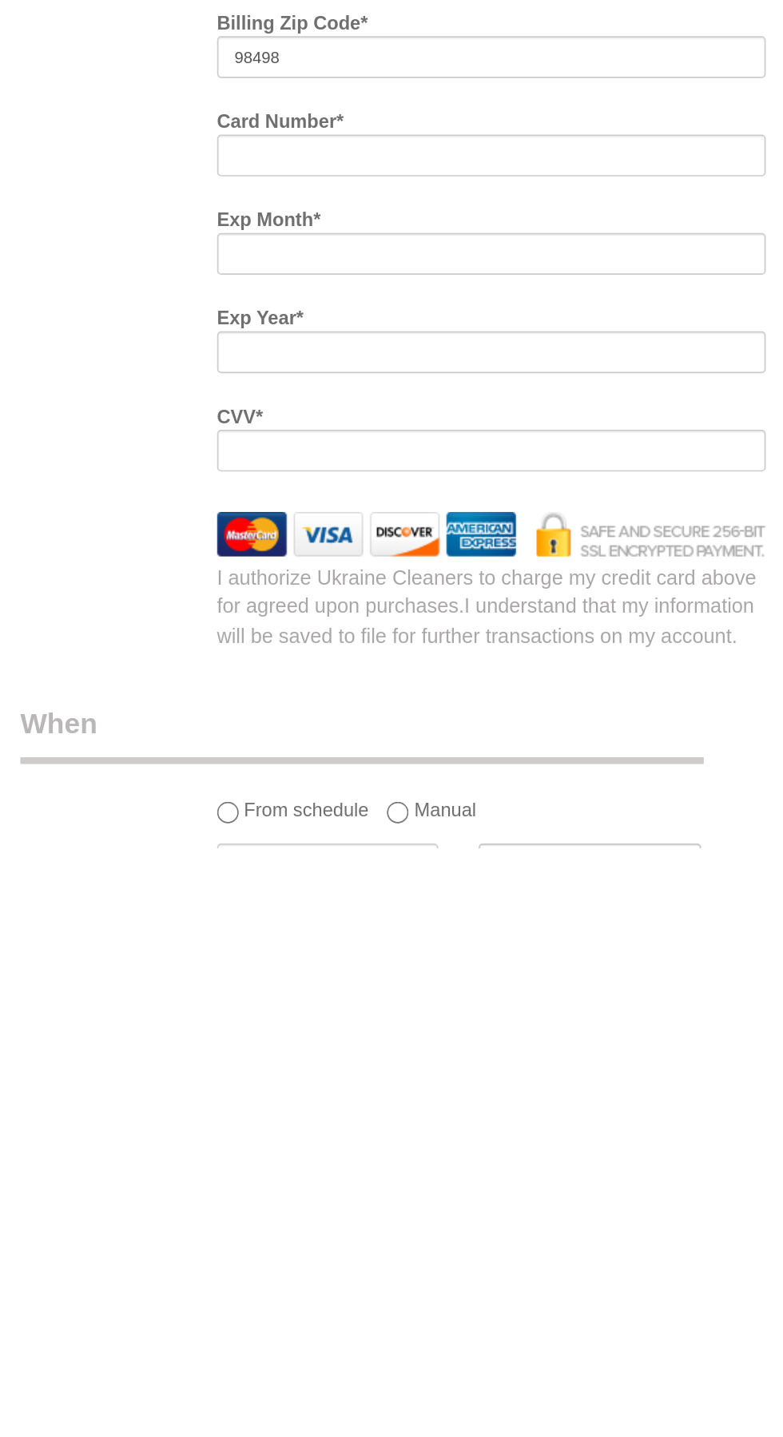
scroll to position [808, 0]
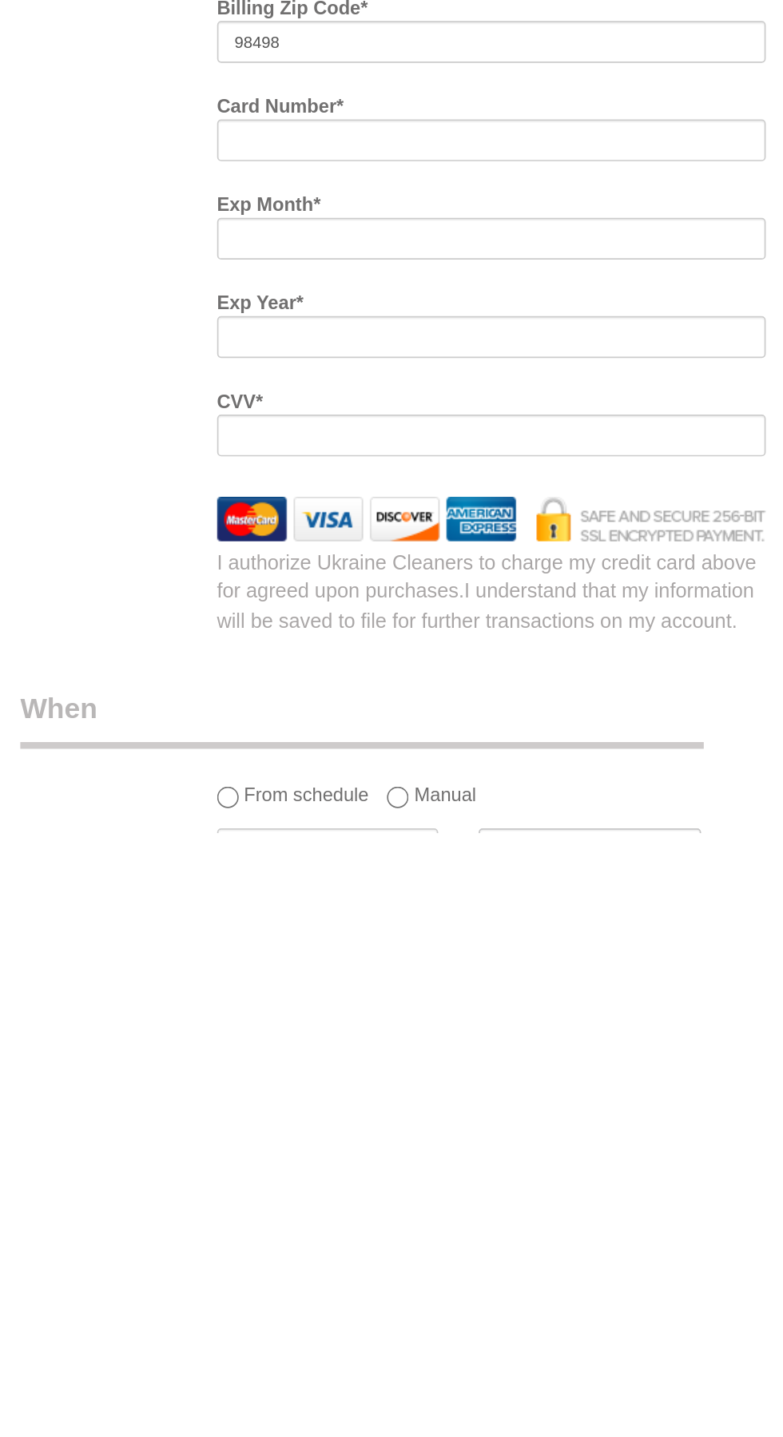
click at [416, 1294] on span "I understand that my information will be saved to file for further transactions…" at bounding box center [344, 1302] width 319 height 30
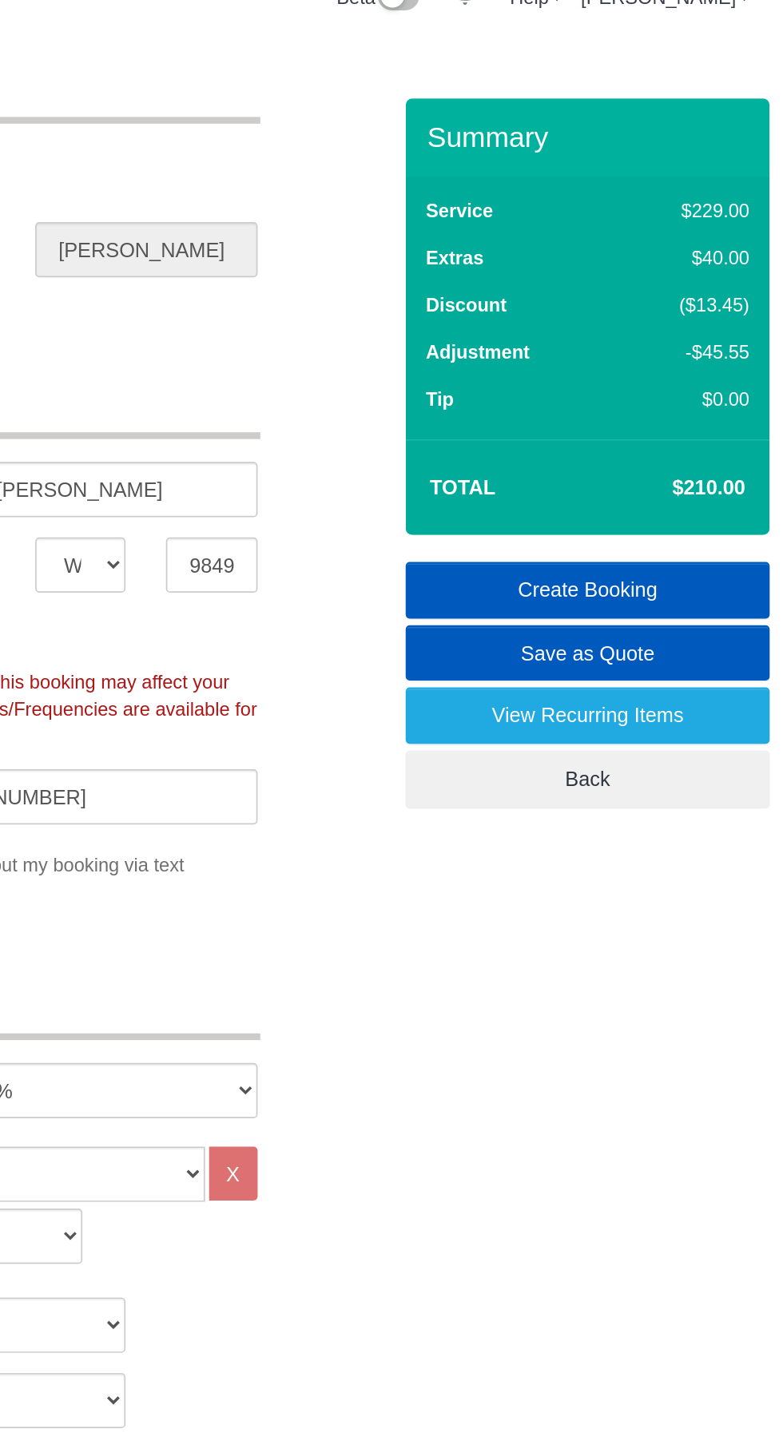
scroll to position [6, 0]
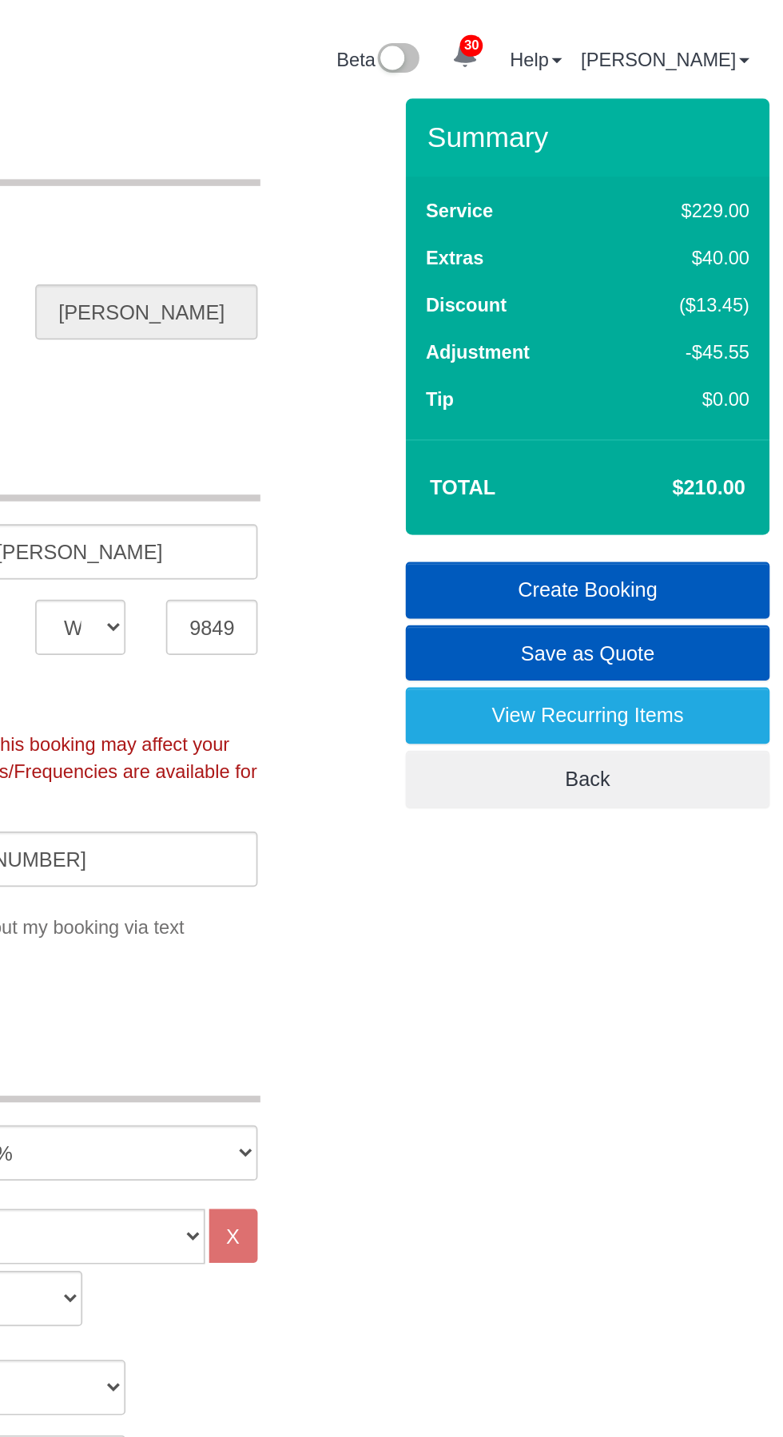
click at [690, 348] on link "Create Booking" at bounding box center [667, 350] width 216 height 34
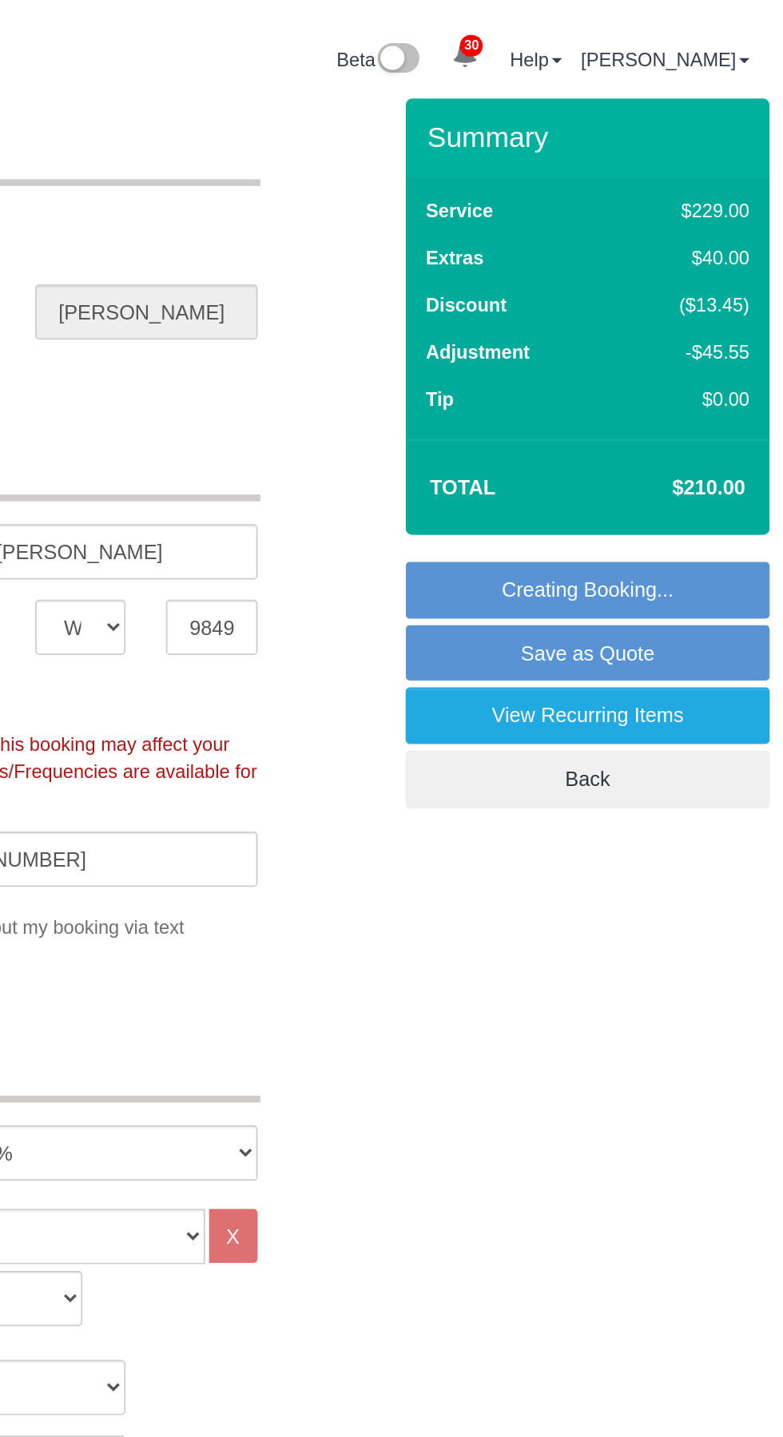
scroll to position [0, 0]
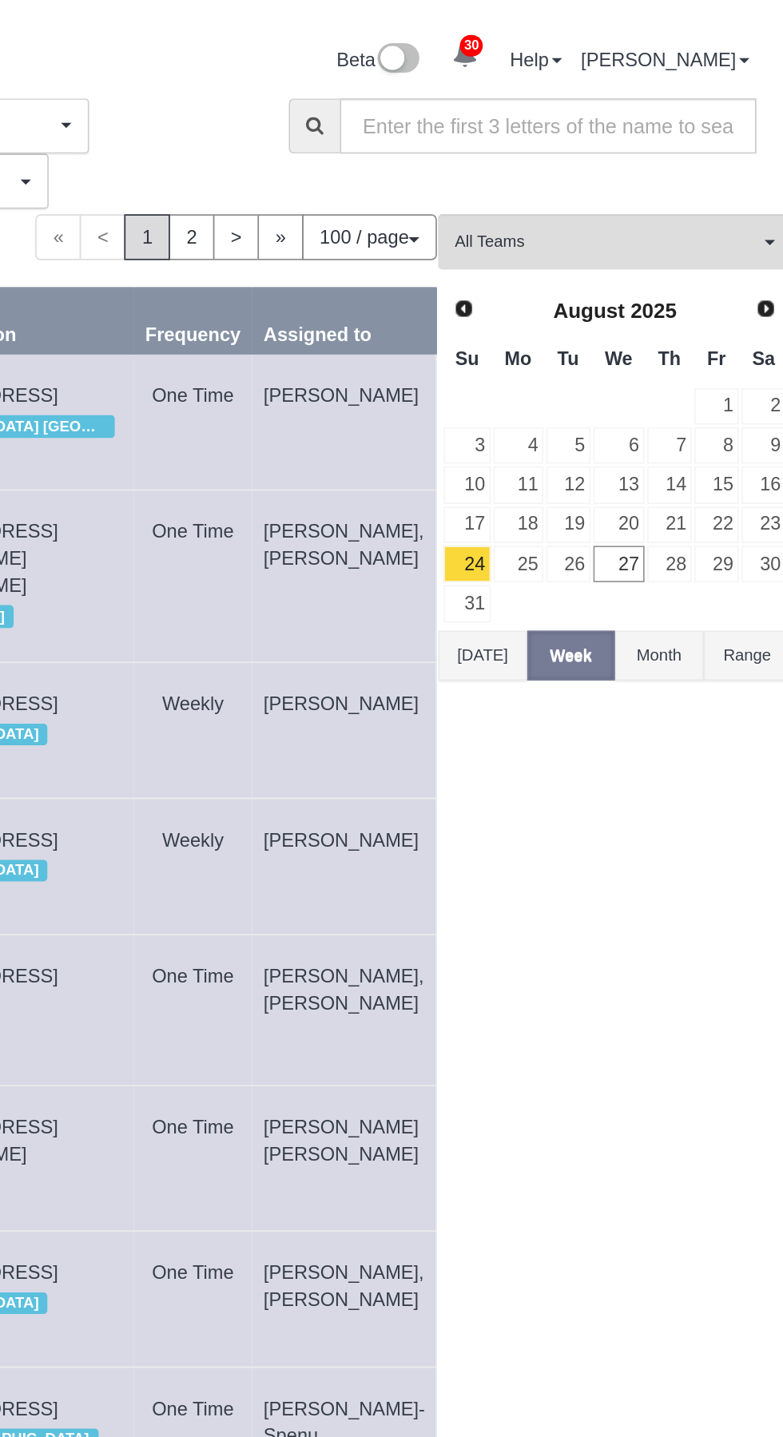
click at [766, 183] on span "Next" at bounding box center [772, 183] width 13 height 13
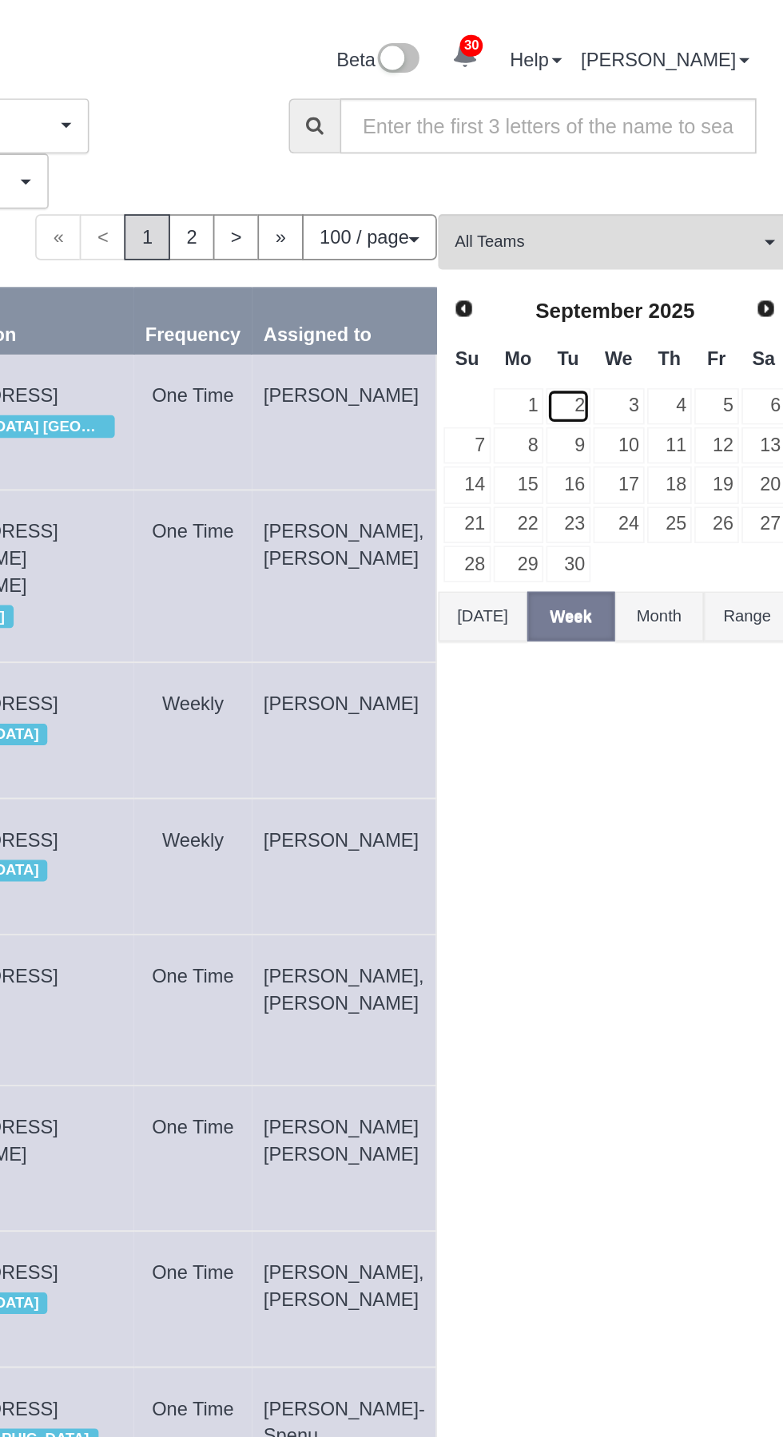
click at [642, 239] on link "2" at bounding box center [655, 241] width 26 height 22
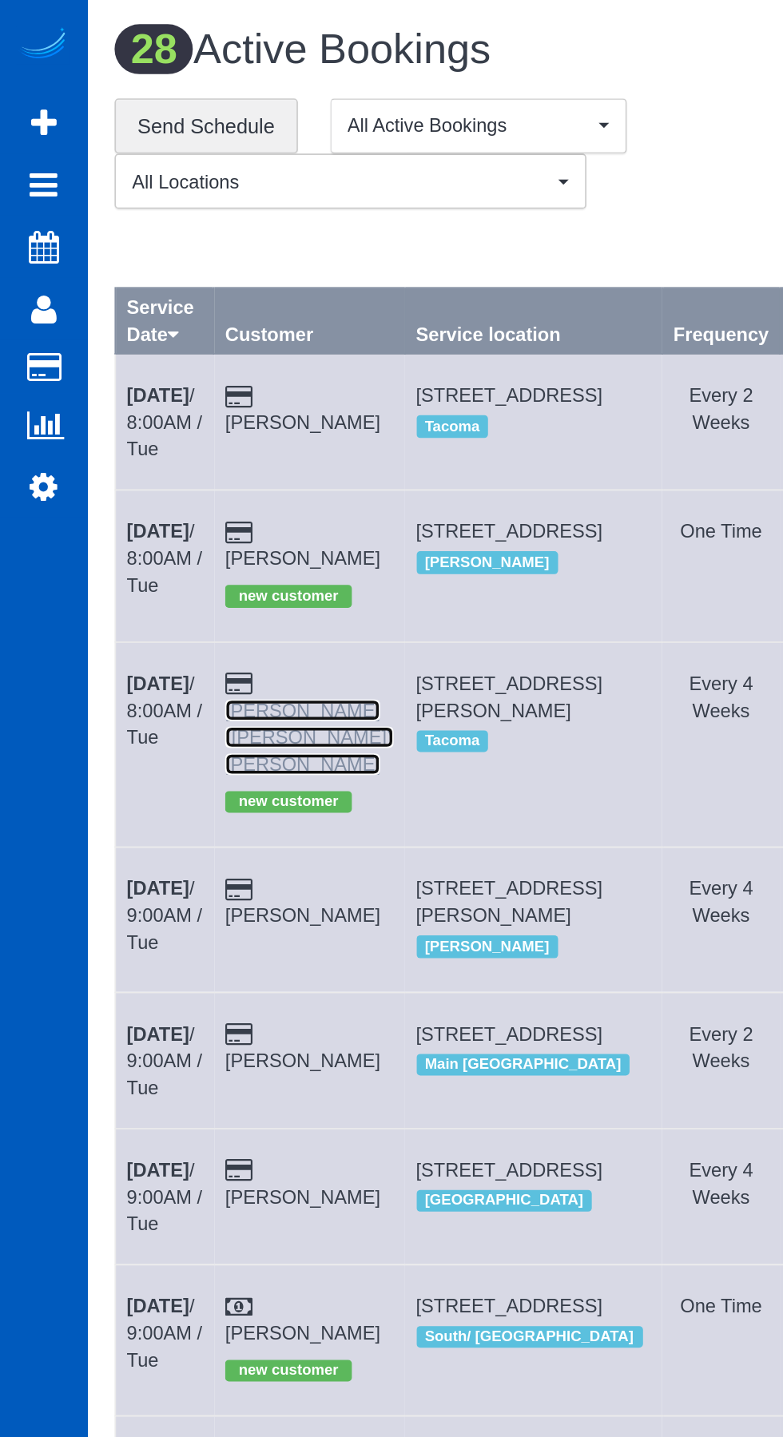
click at [185, 415] on link "[PERSON_NAME] ([PERSON_NAME]) [PERSON_NAME]" at bounding box center [182, 437] width 99 height 45
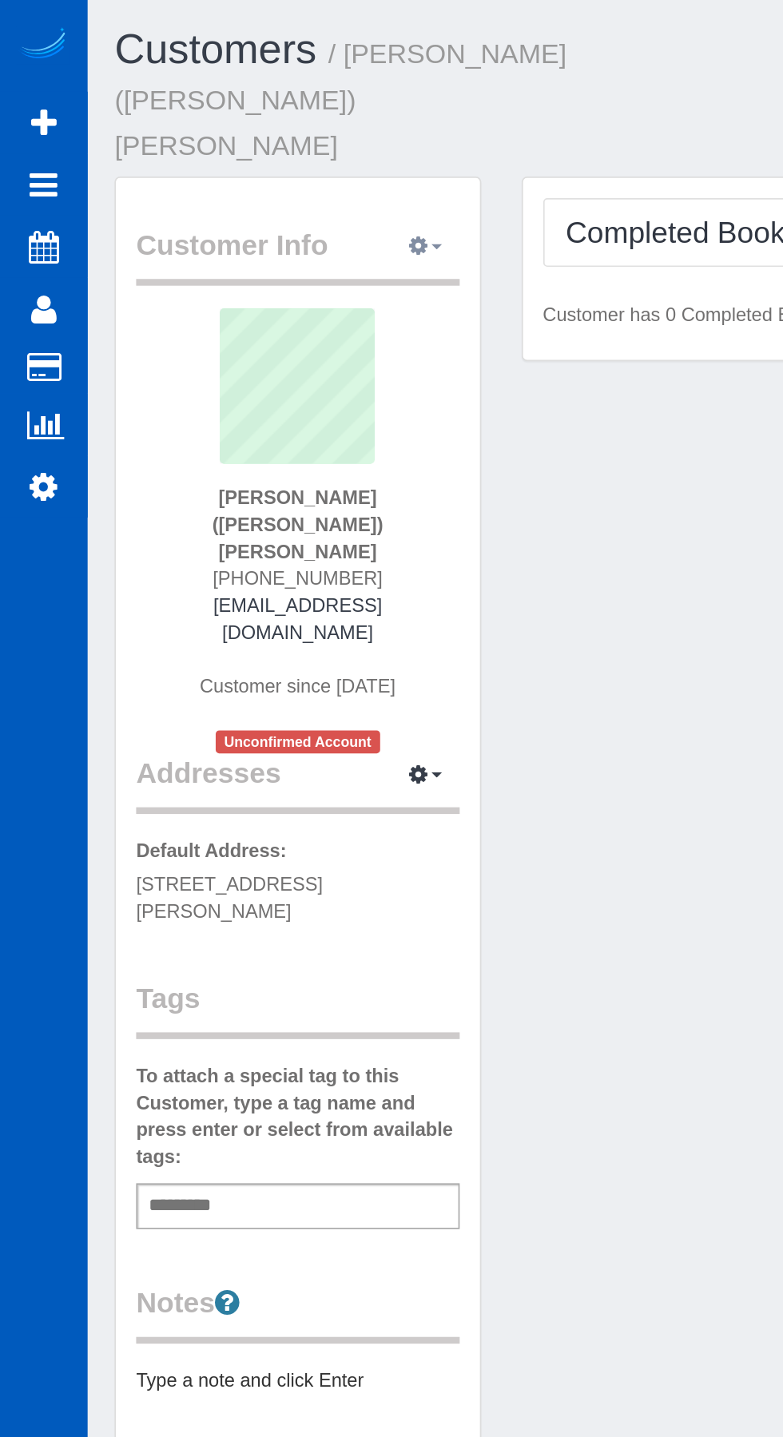
click at [259, 145] on span "button" at bounding box center [259, 146] width 6 height 3
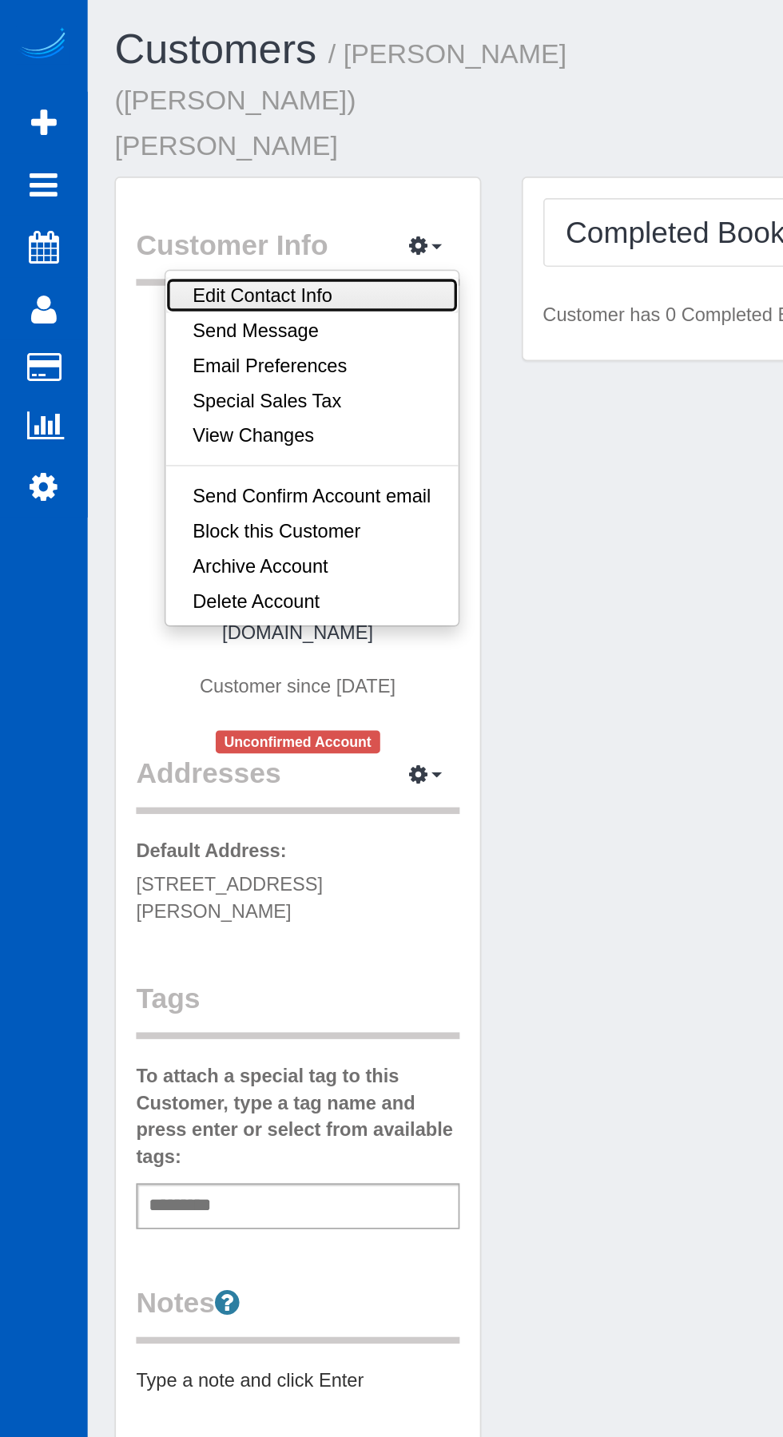
click at [133, 165] on link "Edit Contact Info" at bounding box center [184, 175] width 173 height 21
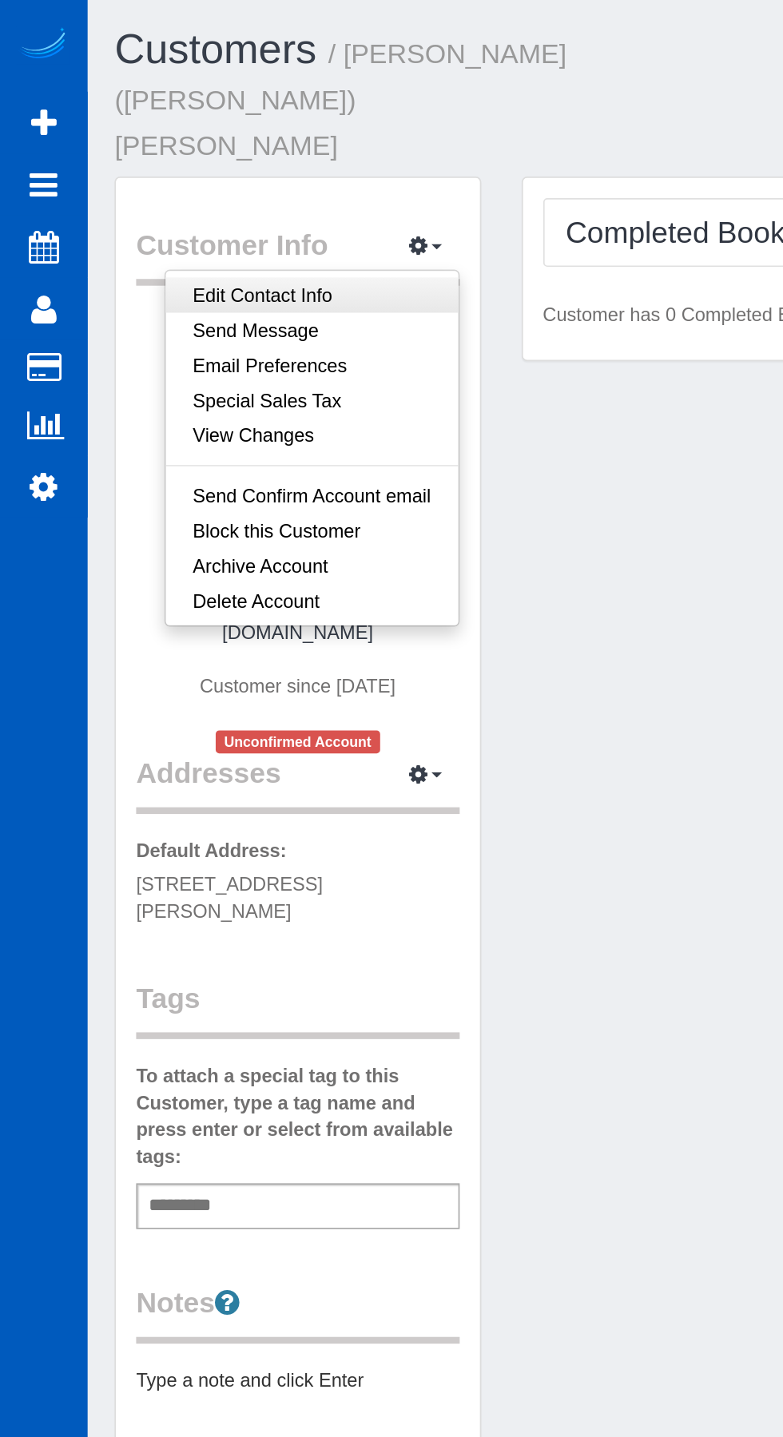
select select "WA"
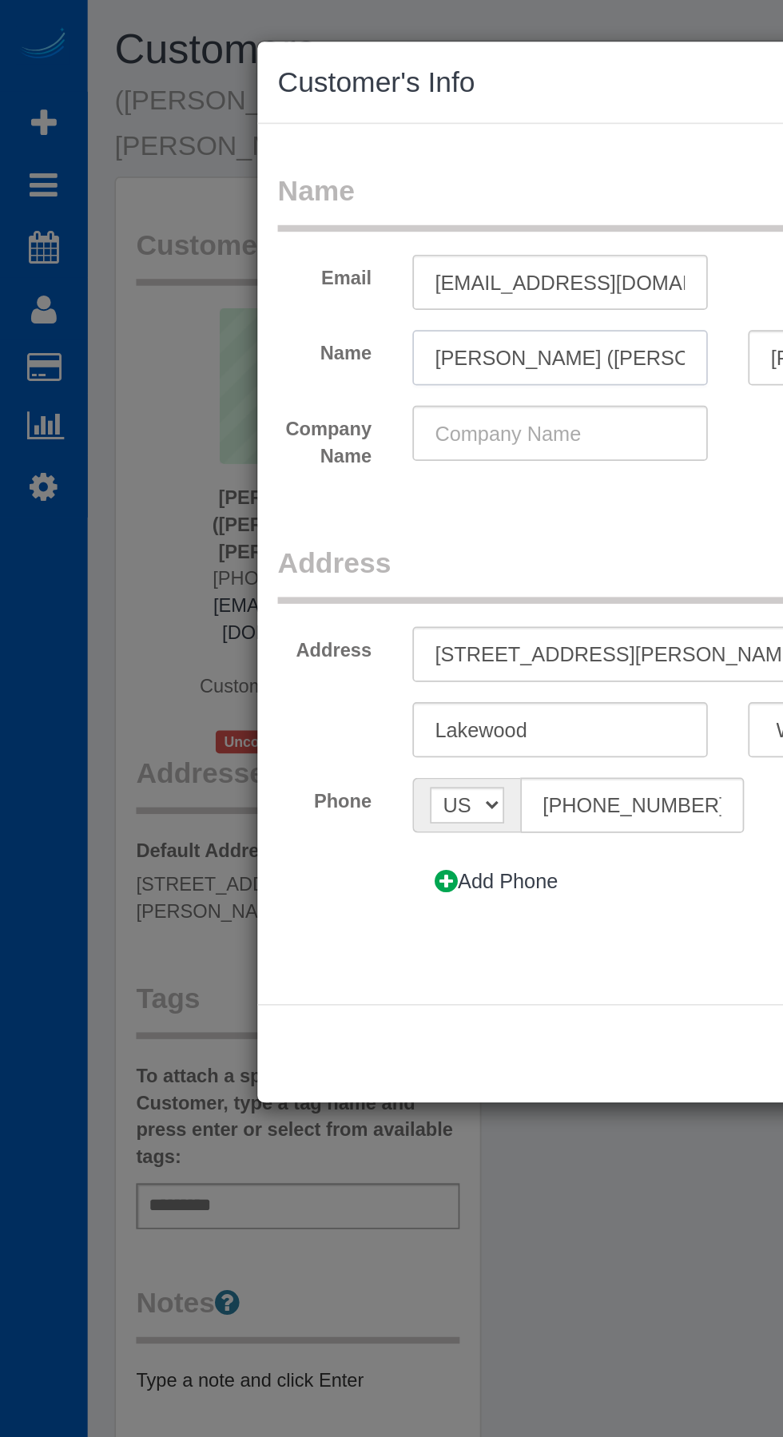
click at [280, 206] on input "[PERSON_NAME] ([PERSON_NAME])" at bounding box center [331, 212] width 175 height 33
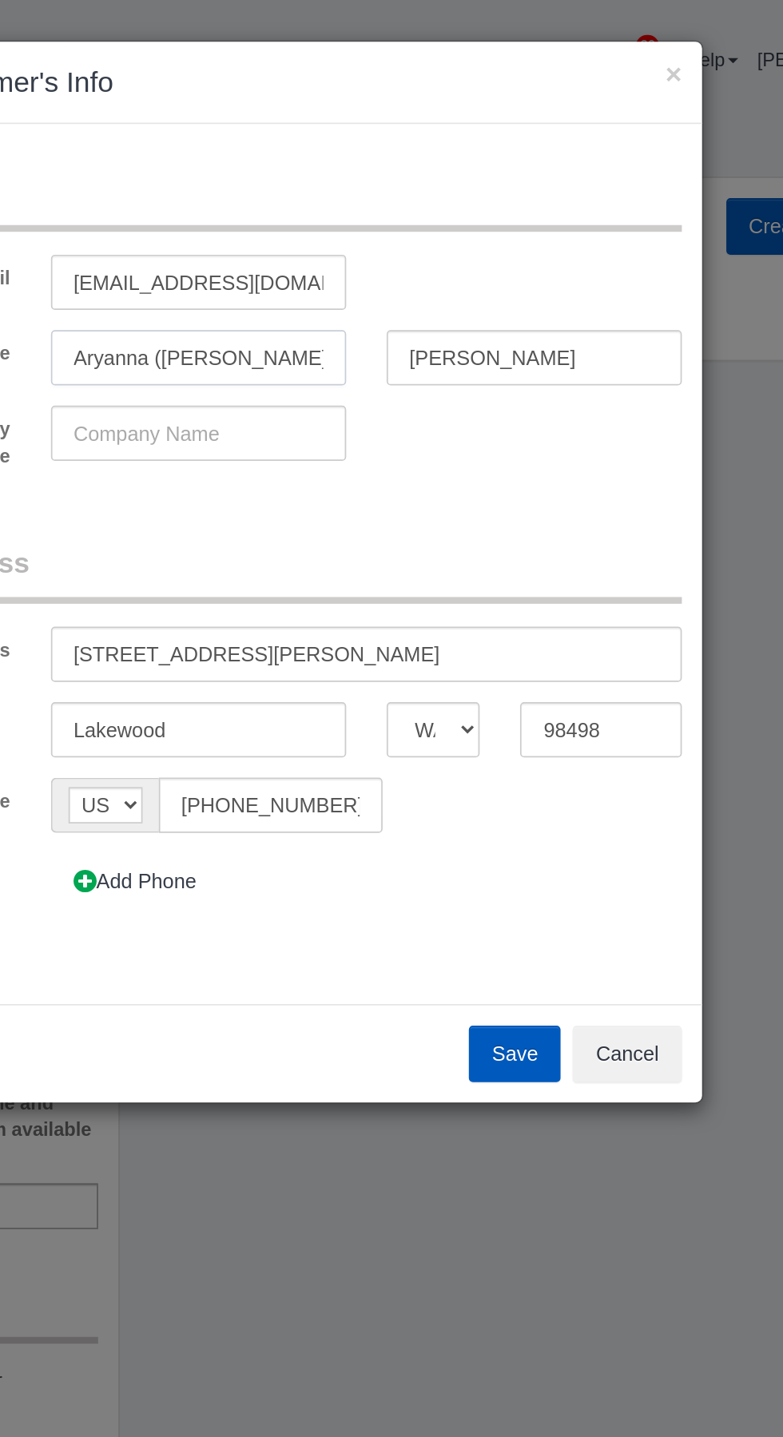
type input "Aryanna ([PERSON_NAME])"
click at [521, 623] on button "Save" at bounding box center [519, 625] width 54 height 34
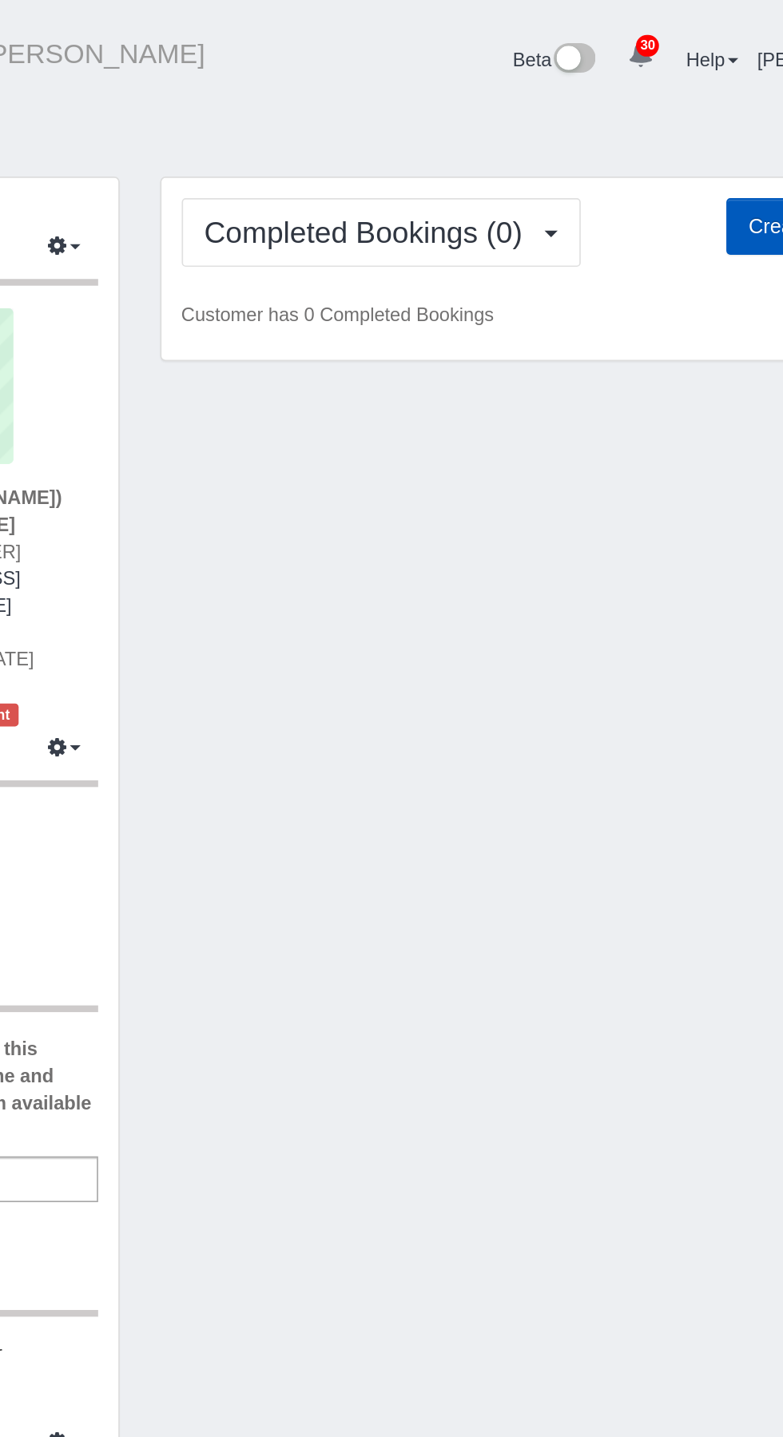
click at [503, 468] on div "Customer Info Edit Contact Info Send Message Email Preferences Special Sales Ta…" at bounding box center [417, 539] width 723 height 868
click at [516, 691] on div "Customer Info Edit Contact Info Send Message Email Preferences Special Sales Ta…" at bounding box center [417, 539] width 723 height 868
